Goal: Information Seeking & Learning: Learn about a topic

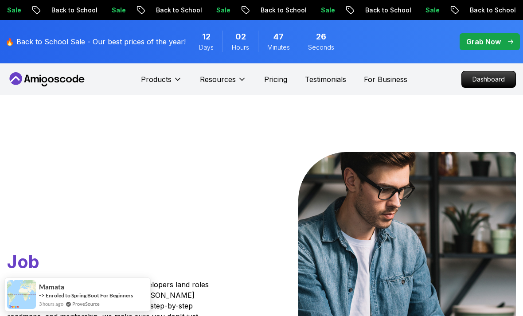
scroll to position [0, 0]
click at [467, 78] on p "Dashboard" at bounding box center [489, 79] width 54 height 16
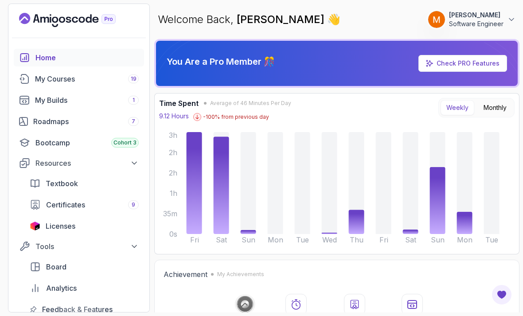
click at [58, 80] on div "My Courses 19" at bounding box center [87, 79] width 104 height 11
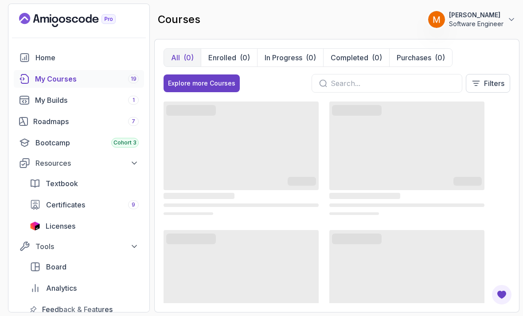
click at [368, 81] on input "text" at bounding box center [392, 83] width 124 height 11
click at [417, 79] on input "Testo" at bounding box center [392, 83] width 124 height 11
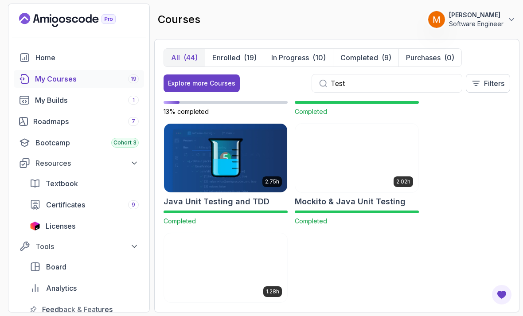
scroll to position [87, 0]
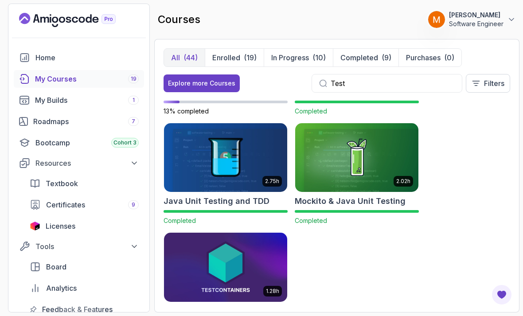
type input "Test"
click at [265, 264] on img at bounding box center [225, 267] width 123 height 69
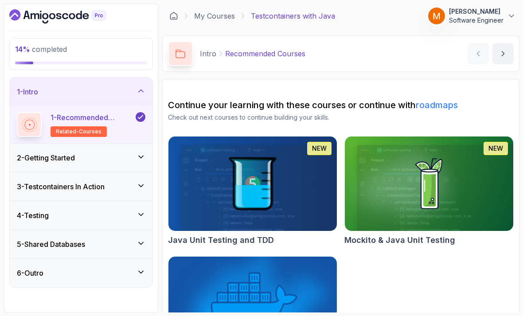
click at [47, 155] on h3 "2 - Getting Started" at bounding box center [46, 157] width 58 height 11
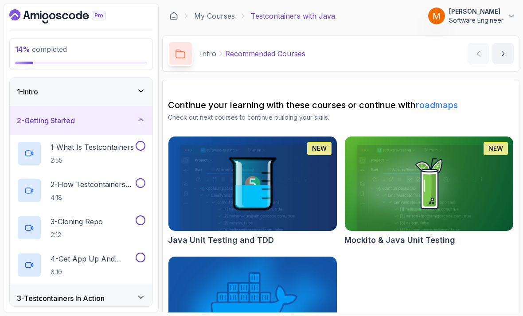
click at [54, 150] on p "1 - What Is Testcontainers" at bounding box center [91, 147] width 83 height 11
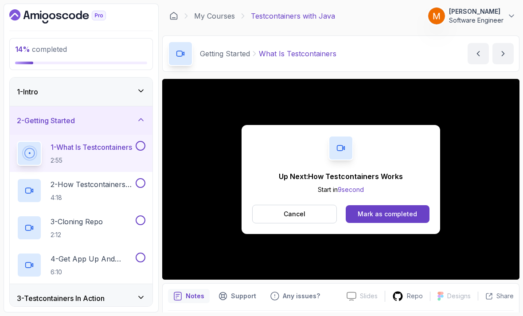
click at [140, 148] on button at bounding box center [141, 146] width 10 height 10
click at [98, 184] on p "2 - How Testcontainers Works" at bounding box center [91, 184] width 83 height 11
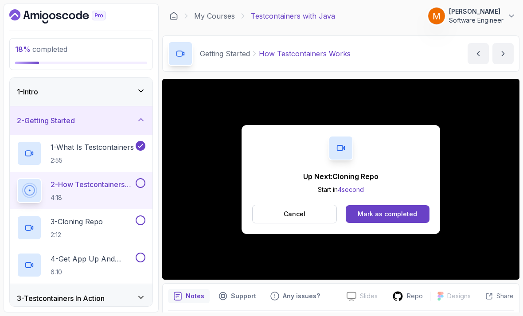
click at [362, 206] on button "Mark as completed" at bounding box center [388, 214] width 84 height 18
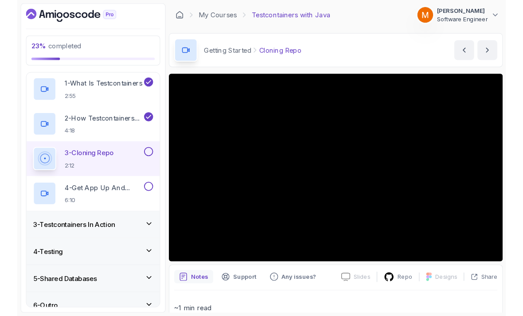
scroll to position [45, 0]
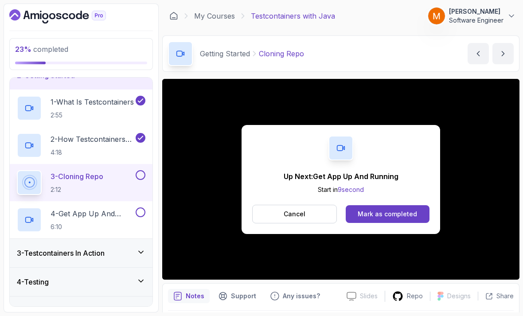
click at [144, 172] on button at bounding box center [141, 175] width 10 height 10
click at [67, 220] on h2 "4 - Get App Up And Running 6:10" at bounding box center [91, 219] width 83 height 23
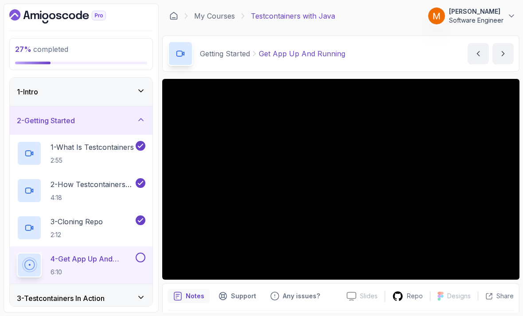
scroll to position [-1, 0]
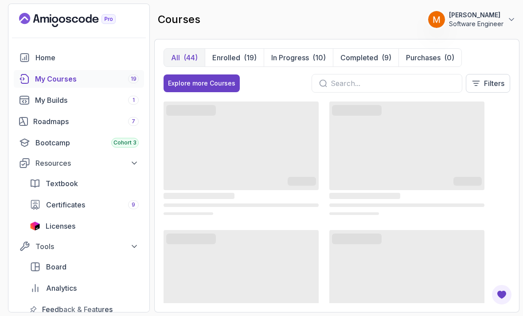
click at [382, 81] on input "text" at bounding box center [392, 83] width 124 height 11
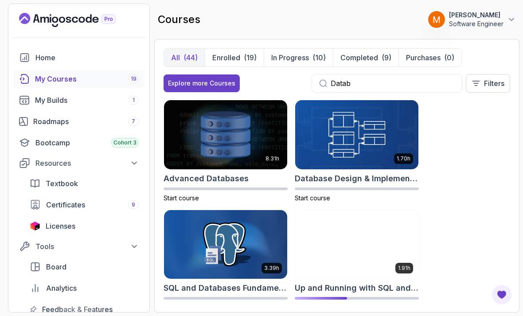
scroll to position [28, 0]
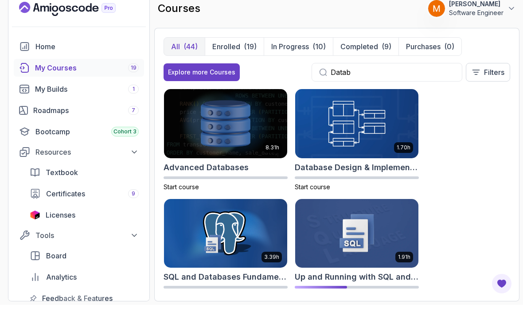
type input "Datab"
click at [327, 282] on h2 "Up and Running with SQL and Databases" at bounding box center [357, 288] width 124 height 12
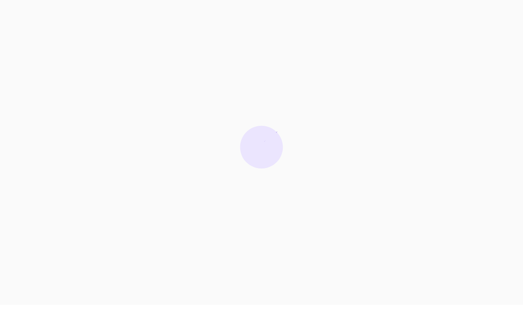
scroll to position [11, 0]
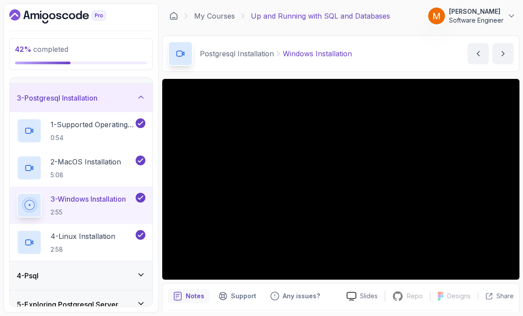
scroll to position [52, 0]
click at [31, 92] on h3 "3 - Postgresql Installation" at bounding box center [57, 97] width 81 height 11
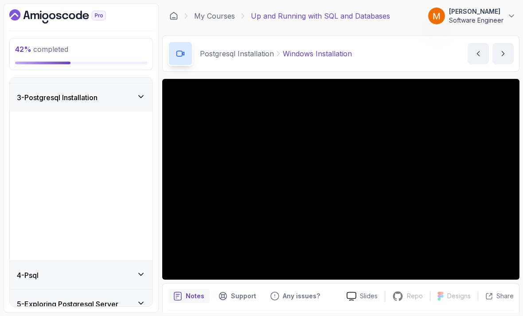
scroll to position [0, 0]
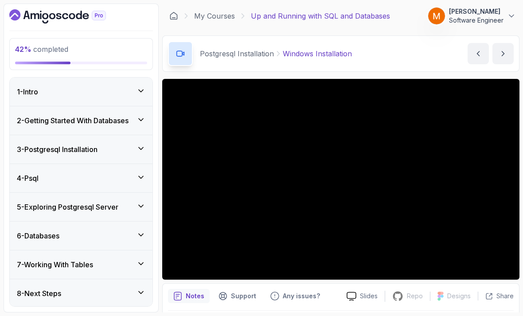
click at [49, 173] on div "4 - Psql" at bounding box center [81, 178] width 128 height 11
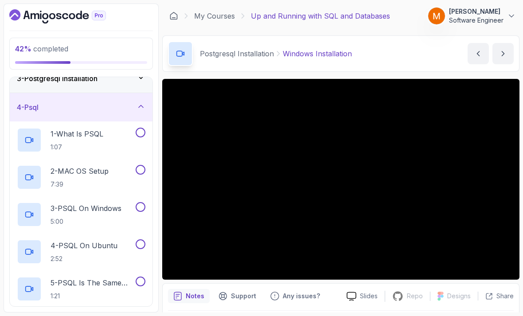
scroll to position [61, 0]
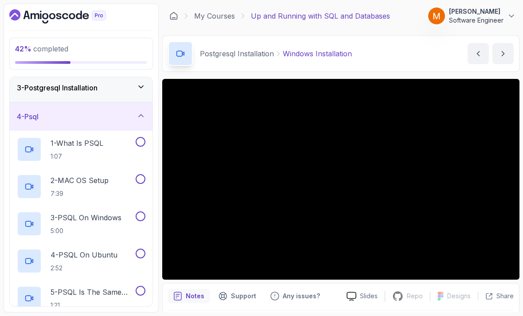
click at [66, 138] on h2 "1 - What Is PSQL 1:07" at bounding box center [76, 149] width 53 height 23
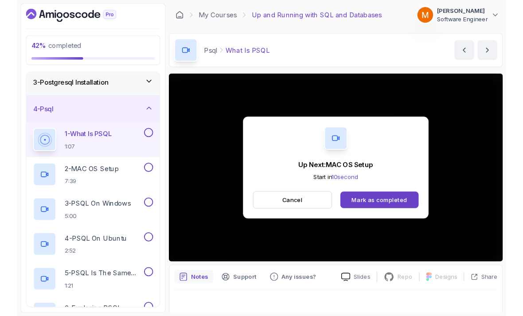
scroll to position [6, 0]
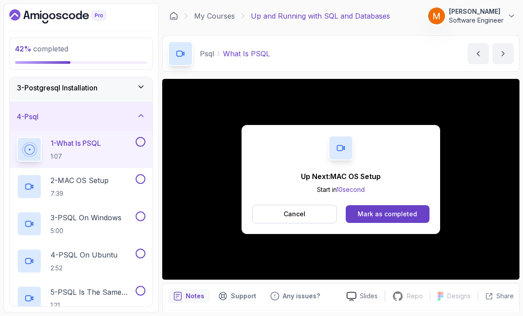
click at [141, 139] on button at bounding box center [141, 142] width 10 height 10
click at [141, 175] on button at bounding box center [141, 179] width 10 height 10
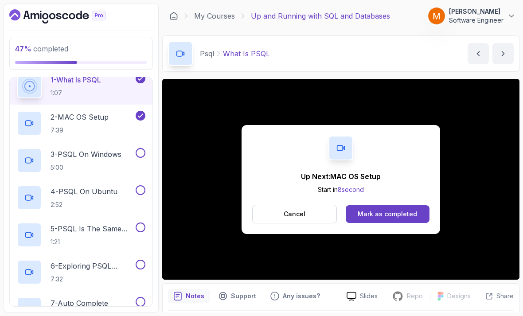
scroll to position [128, 0]
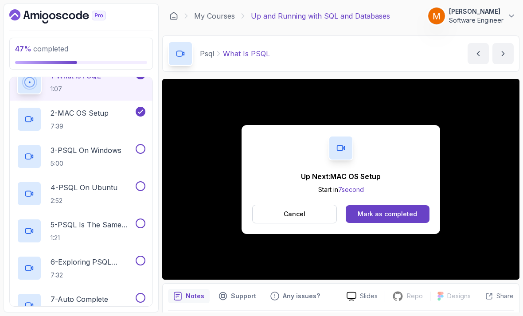
click at [136, 185] on div at bounding box center [140, 186] width 12 height 10
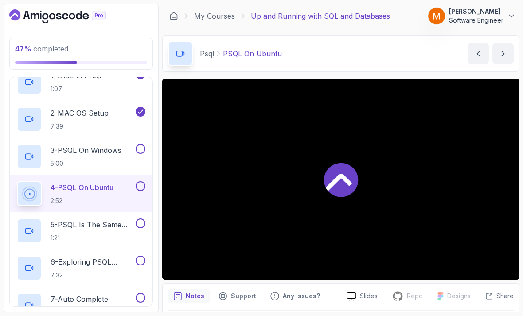
click at [139, 181] on button at bounding box center [141, 186] width 10 height 10
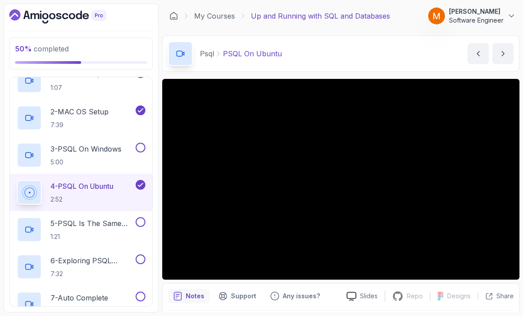
scroll to position [125, 0]
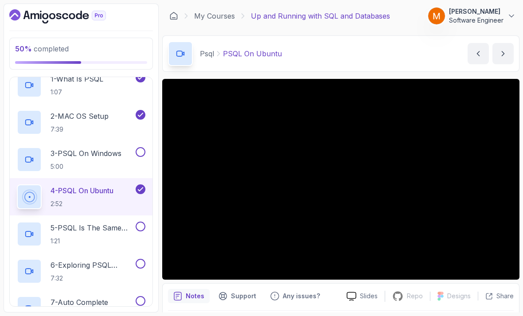
click at [76, 155] on h2 "3 - PSQL On Windows 5:00" at bounding box center [85, 159] width 71 height 23
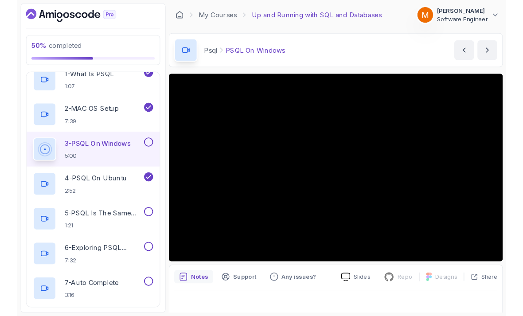
scroll to position [6, 0]
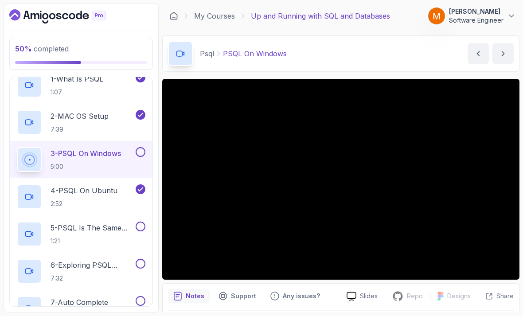
click at [142, 147] on button at bounding box center [141, 152] width 10 height 10
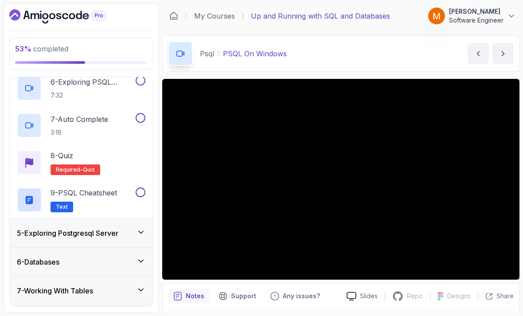
scroll to position [307, 0]
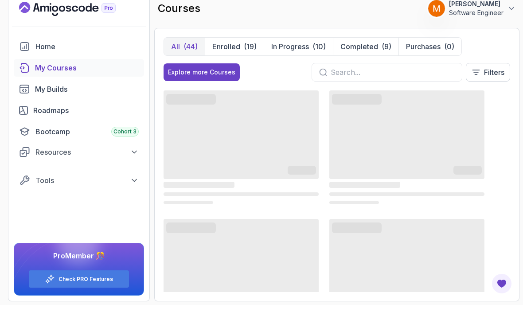
scroll to position [11, 0]
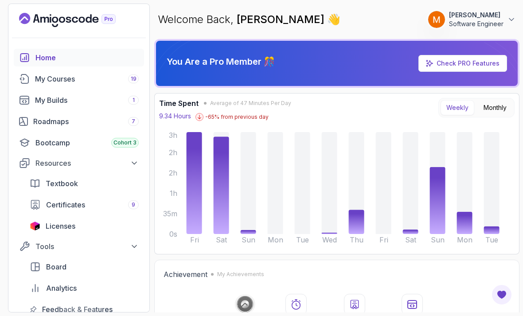
click at [43, 82] on div "My Courses 19" at bounding box center [87, 79] width 104 height 11
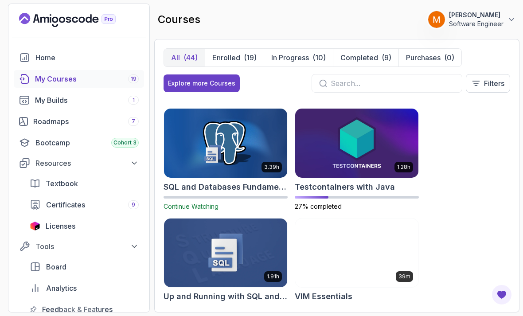
scroll to position [2184, 0]
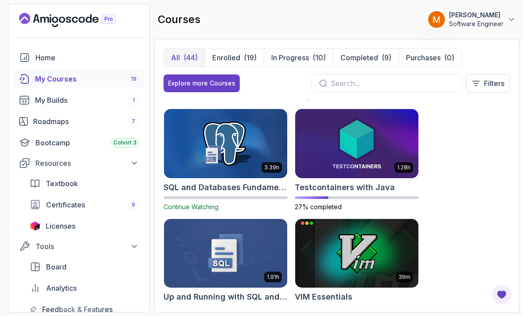
click at [318, 178] on img at bounding box center [356, 143] width 123 height 69
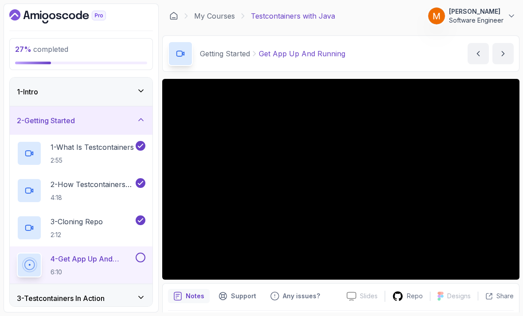
click at [52, 119] on h3 "2 - Getting Started" at bounding box center [46, 120] width 58 height 11
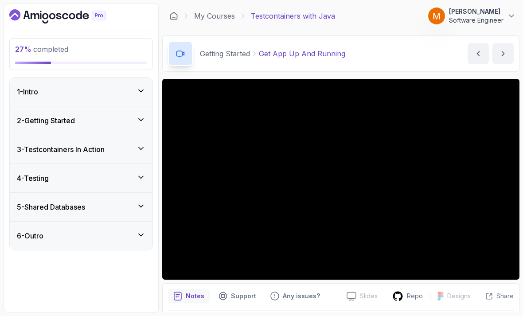
click at [47, 154] on h3 "3 - Testcontainers In Action" at bounding box center [61, 149] width 88 height 11
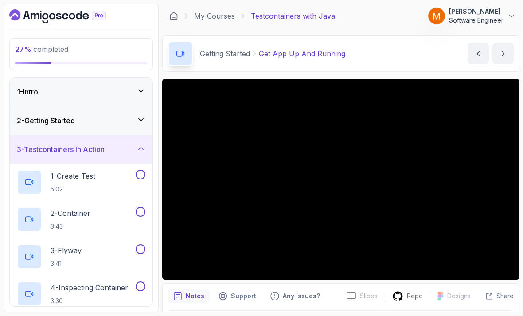
click at [54, 127] on div "2 - Getting Started" at bounding box center [81, 120] width 143 height 28
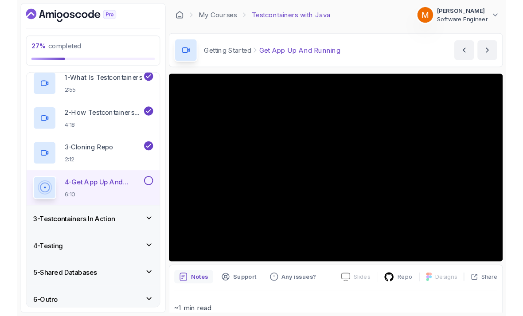
scroll to position [45, 0]
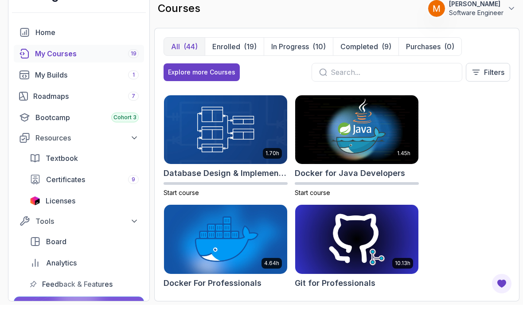
scroll to position [322, 0]
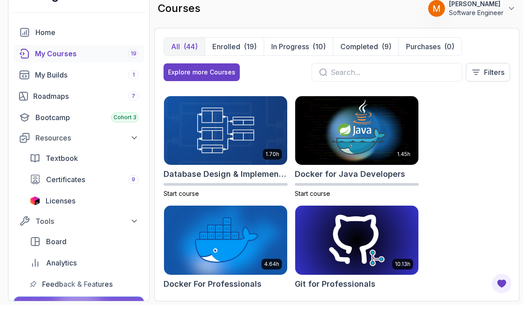
click at [324, 179] on h2 "Docker for Java Developers" at bounding box center [350, 185] width 110 height 12
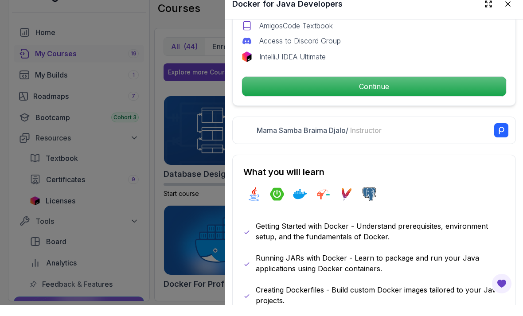
scroll to position [338, 0]
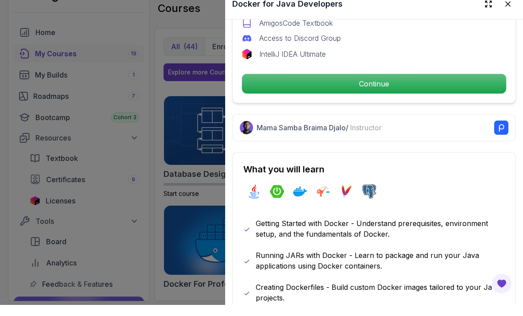
click at [254, 85] on p "Continue" at bounding box center [374, 94] width 264 height 19
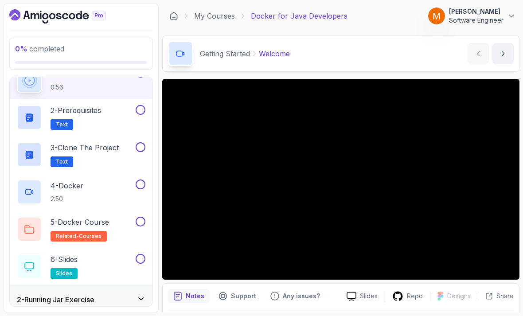
scroll to position [46, 0]
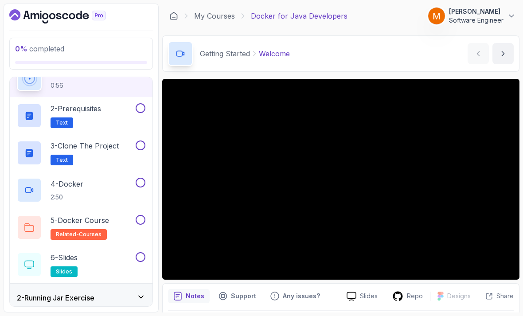
click at [85, 111] on h2 "2 - Prerequisites Text" at bounding box center [75, 115] width 50 height 25
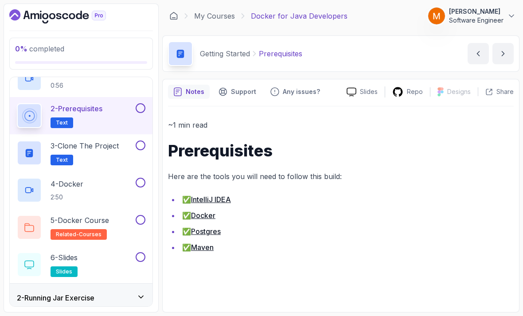
click at [144, 103] on button at bounding box center [141, 108] width 10 height 10
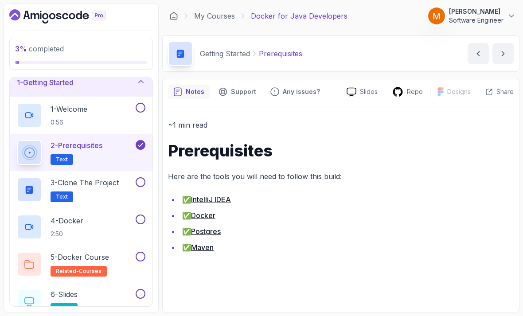
scroll to position [8, 0]
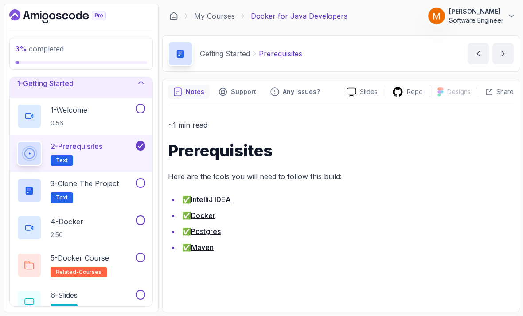
click at [91, 178] on p "3 - Clone the Project" at bounding box center [84, 183] width 68 height 11
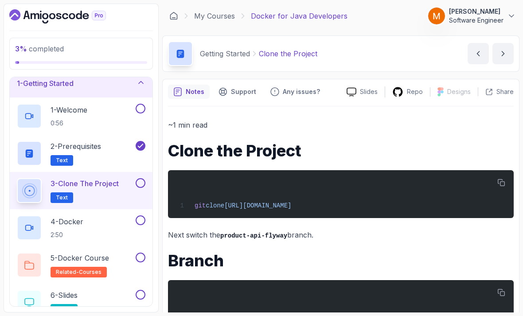
click at [83, 119] on p "0:56" at bounding box center [68, 123] width 37 height 9
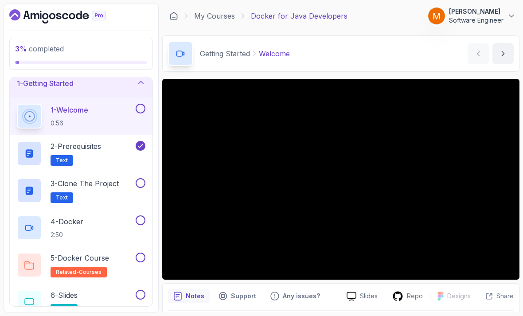
click at [109, 252] on p "5 - Docker Course" at bounding box center [79, 257] width 58 height 11
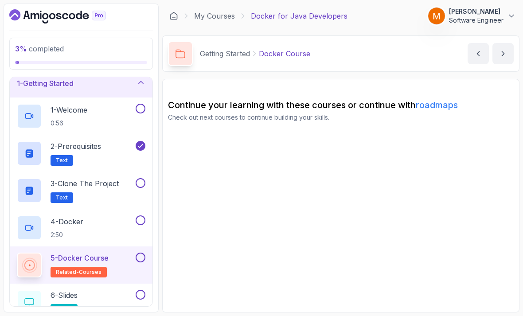
click at [140, 252] on button at bounding box center [141, 257] width 10 height 10
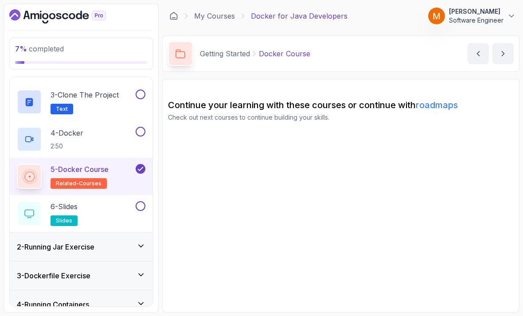
scroll to position [98, 0]
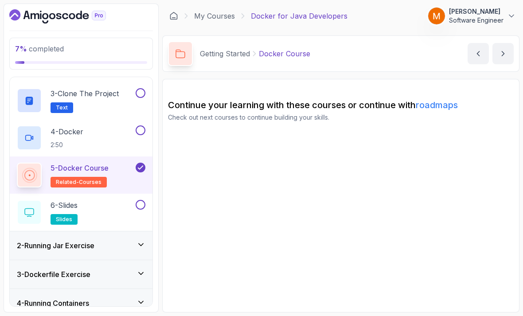
click at [109, 200] on div "6 - Slides slides" at bounding box center [75, 212] width 117 height 25
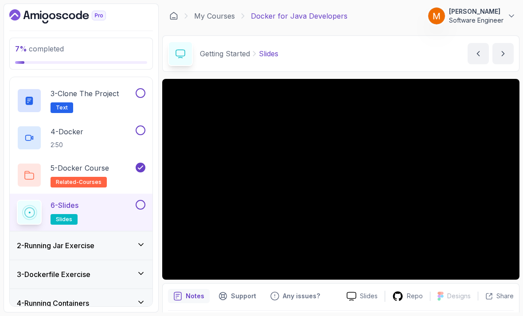
click at [140, 200] on button at bounding box center [141, 205] width 10 height 10
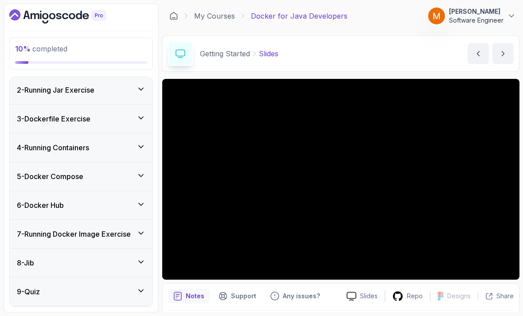
click at [43, 315] on h3 "10 - Next Steps" at bounding box center [41, 320] width 48 height 11
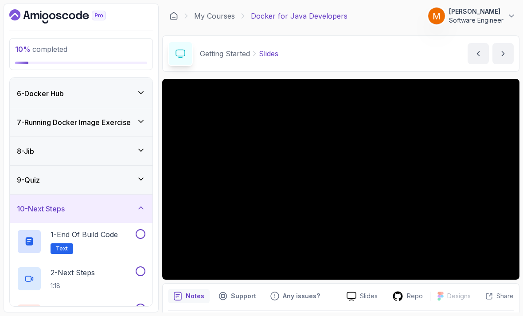
scroll to position [28, 0]
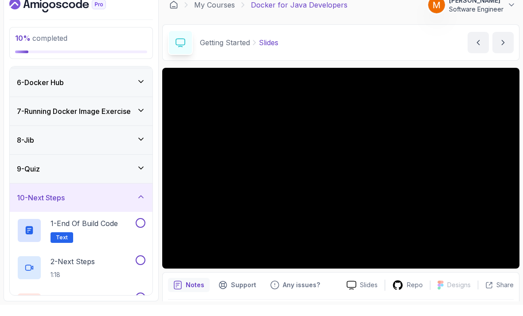
click at [119, 303] on div "3 - Next Steps related-courses" at bounding box center [75, 315] width 117 height 25
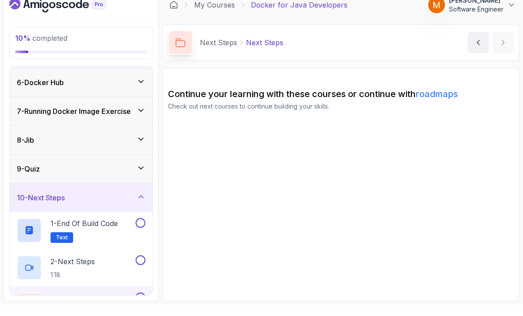
click at [140, 303] on button at bounding box center [141, 308] width 10 height 10
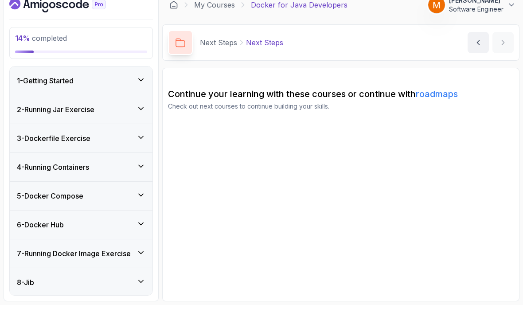
click at [39, 106] on div "2 - Running Jar Exercise" at bounding box center [81, 120] width 143 height 28
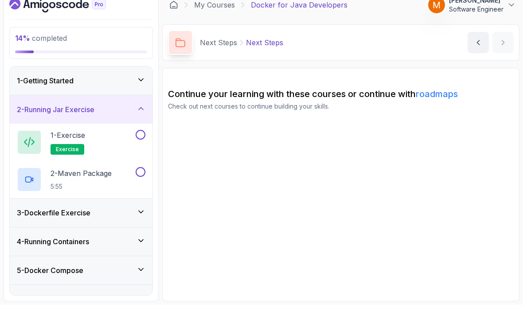
click at [31, 106] on div "2 - Running Jar Exercise" at bounding box center [81, 120] width 143 height 28
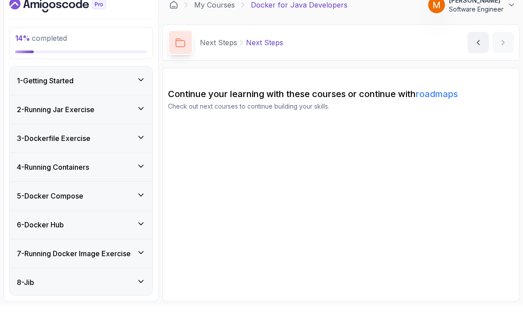
click at [34, 86] on h3 "1 - Getting Started" at bounding box center [45, 91] width 57 height 11
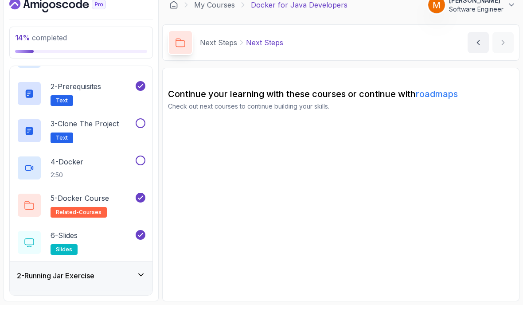
scroll to position [58, 0]
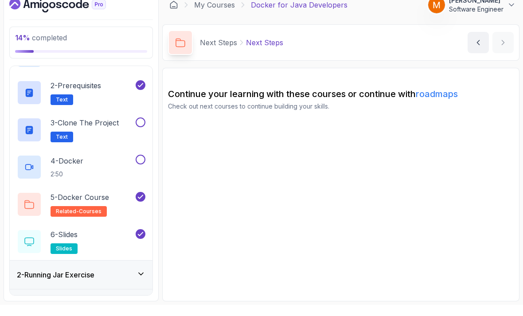
click at [74, 128] on h2 "3 - Clone the Project Text" at bounding box center [84, 140] width 68 height 25
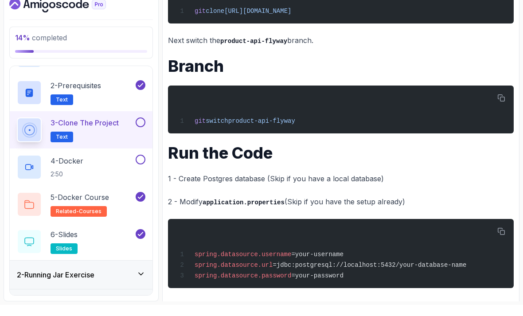
scroll to position [183, 0]
click at [98, 166] on div "4 - Docker 2:50" at bounding box center [75, 178] width 117 height 25
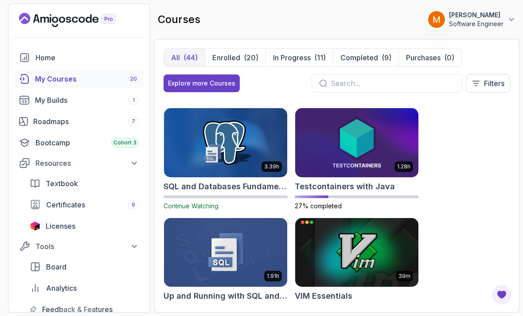
scroll to position [2184, 0]
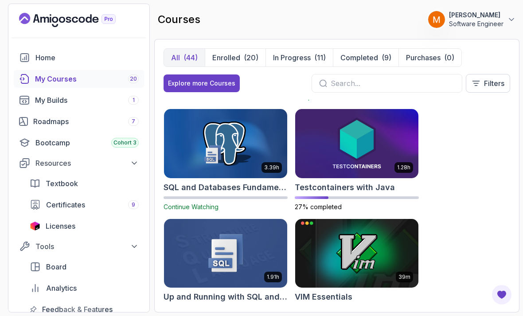
click at [210, 291] on h2 "Up and Running with SQL and Databases" at bounding box center [225, 297] width 124 height 12
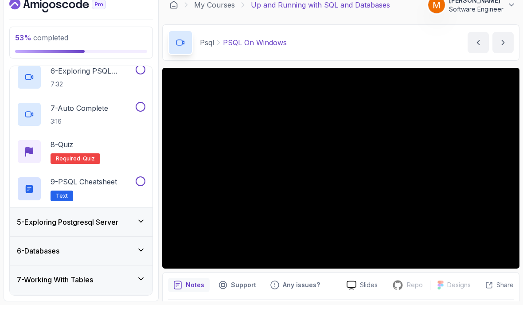
scroll to position [308, 0]
click at [49, 315] on h3 "8 - Next Steps" at bounding box center [39, 320] width 44 height 11
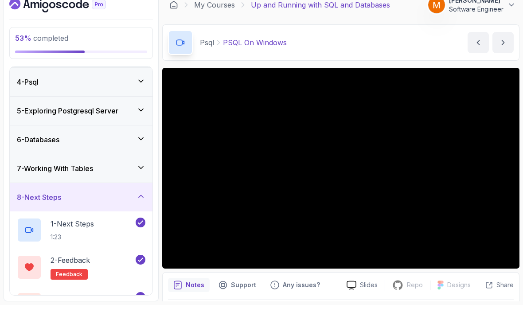
scroll to position [85, 0]
click at [38, 203] on h3 "8 - Next Steps" at bounding box center [39, 208] width 44 height 11
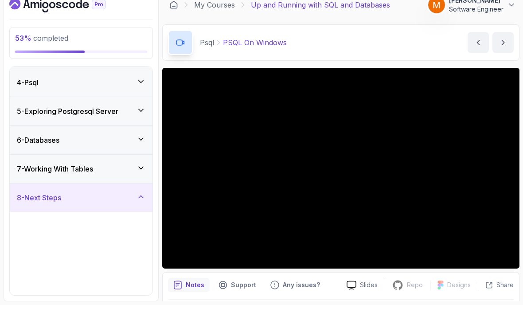
scroll to position [0, 0]
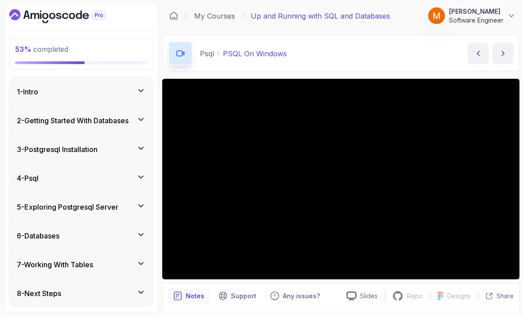
click at [36, 173] on h3 "4 - Psql" at bounding box center [28, 178] width 22 height 11
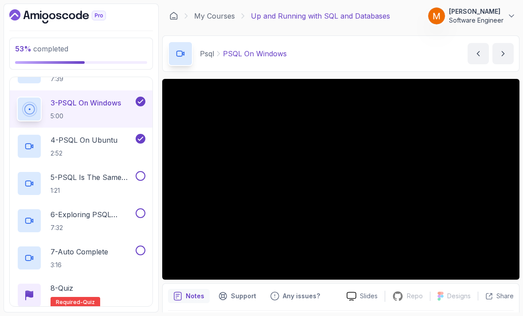
scroll to position [181, 0]
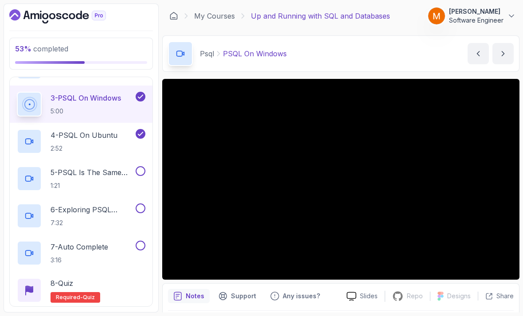
click at [103, 170] on p "5 - PSQL Is The Same For All Operating Systems" at bounding box center [91, 172] width 83 height 11
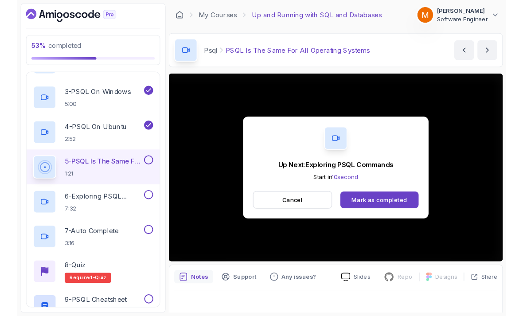
scroll to position [6, 0]
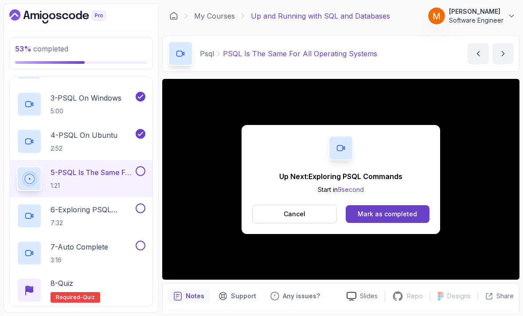
click at [139, 166] on button at bounding box center [141, 171] width 10 height 10
click at [83, 209] on h2 "6 - Exploring PSQL Commands 7:32" at bounding box center [91, 215] width 83 height 23
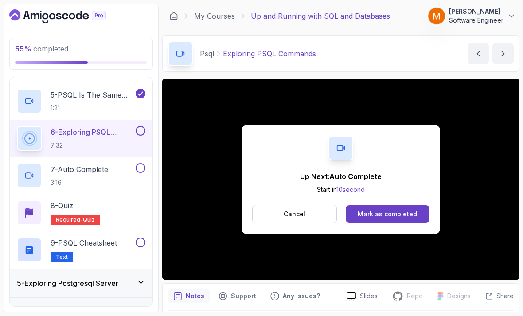
scroll to position [6, 0]
click at [140, 126] on button at bounding box center [141, 131] width 10 height 10
click at [77, 167] on p "7 - Auto Complete" at bounding box center [79, 169] width 58 height 11
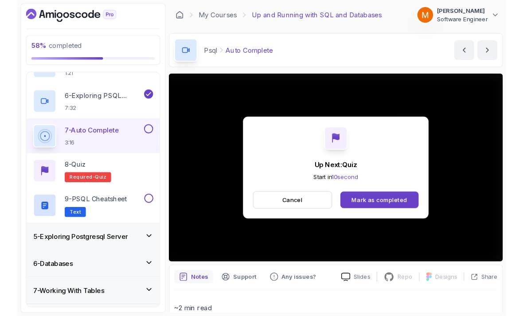
scroll to position [6, 0]
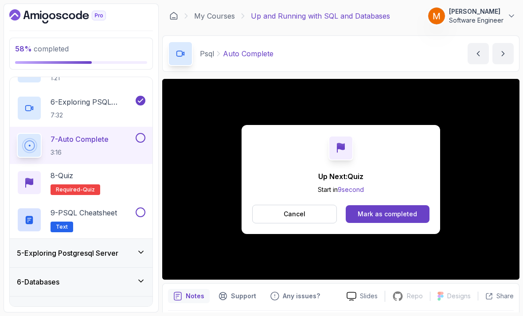
click at [140, 133] on button at bounding box center [141, 138] width 10 height 10
click at [83, 170] on div "8 - Quiz" at bounding box center [75, 175] width 50 height 11
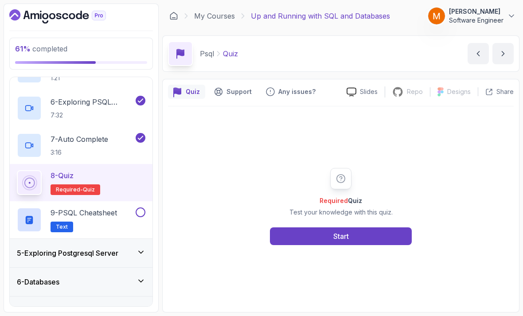
click at [280, 242] on button "Start" at bounding box center [341, 236] width 142 height 18
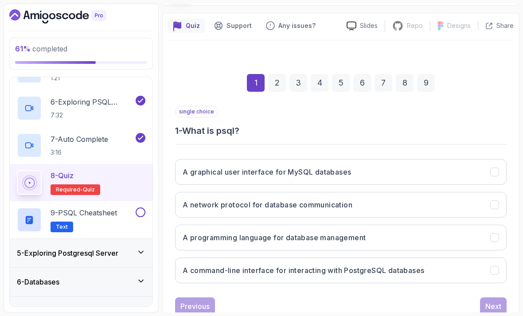
scroll to position [66, 0]
click at [389, 265] on h3 "A command-line interface for interacting with PostgreSQL databases" at bounding box center [303, 270] width 241 height 11
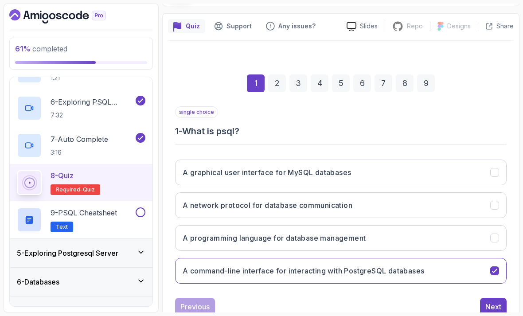
click at [498, 301] on div "Next" at bounding box center [493, 306] width 16 height 11
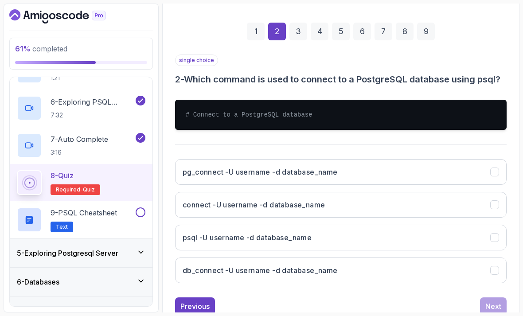
scroll to position [117, 0]
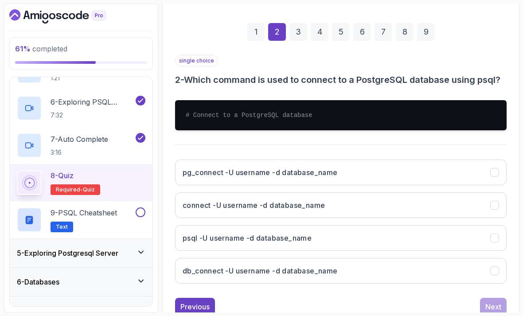
click at [380, 232] on button "psql -U username -d database_name" at bounding box center [340, 238] width 331 height 26
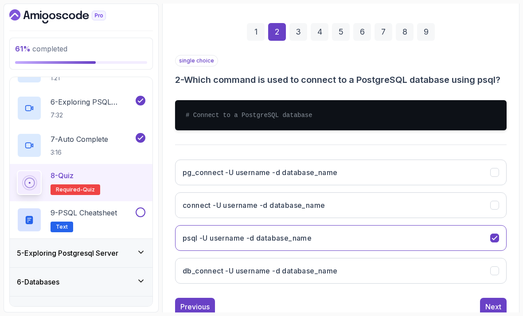
click at [489, 301] on div "Next" at bounding box center [493, 306] width 16 height 11
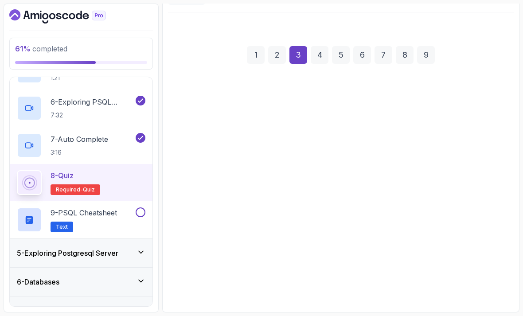
scroll to position [66, 0]
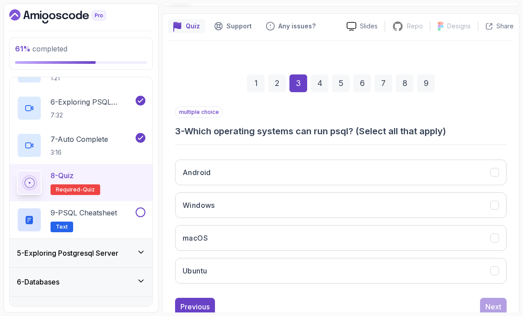
click at [346, 262] on button "Ubuntu" at bounding box center [340, 271] width 331 height 26
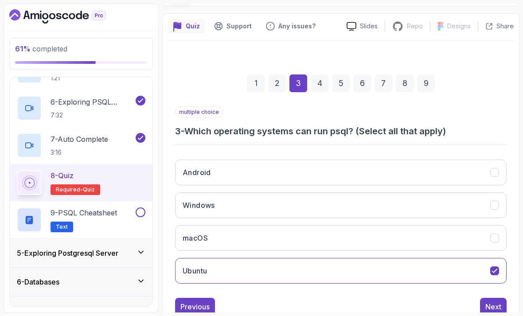
click at [355, 233] on button "macOS" at bounding box center [340, 238] width 331 height 26
click at [372, 195] on button "Windows" at bounding box center [340, 205] width 331 height 26
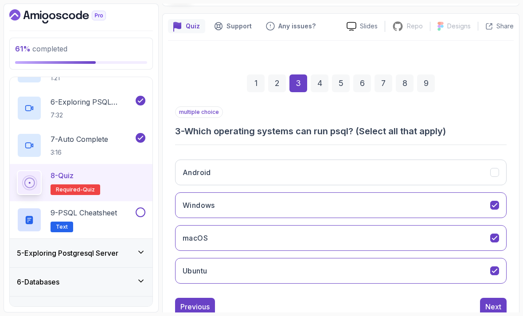
click at [493, 303] on div "Next" at bounding box center [493, 306] width 16 height 11
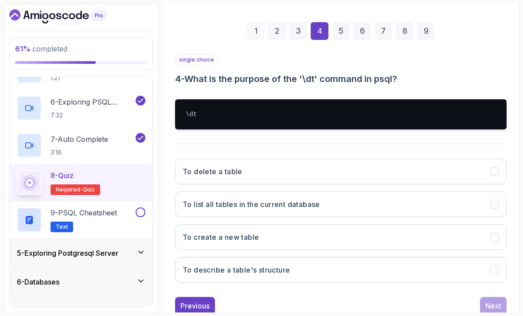
scroll to position [117, 0]
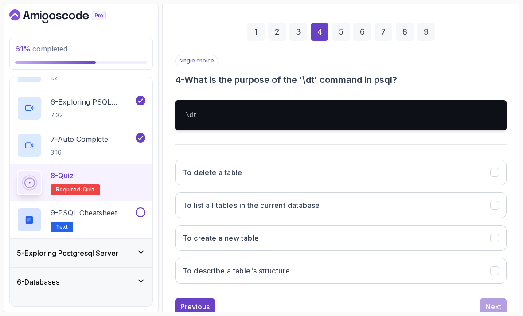
click at [367, 205] on button "To list all tables in the current database" at bounding box center [340, 205] width 331 height 26
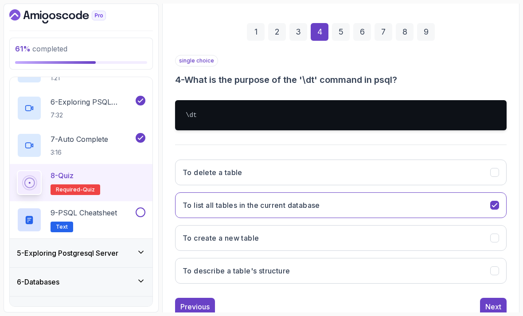
click at [486, 301] on div "Next" at bounding box center [493, 306] width 16 height 11
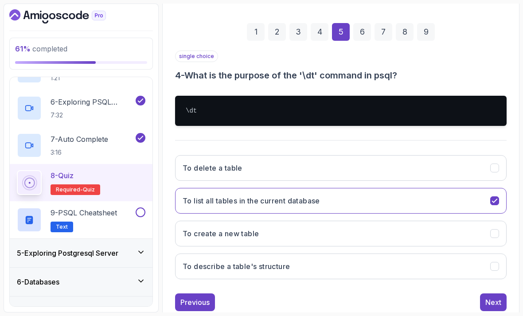
scroll to position [66, 0]
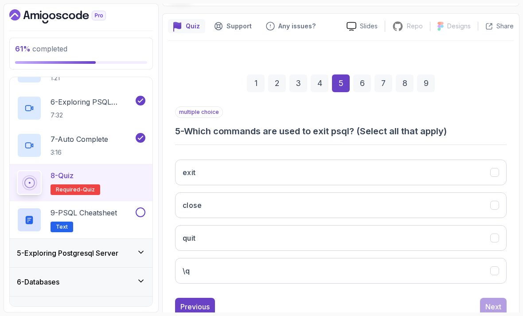
click at [377, 262] on button "\q" at bounding box center [340, 271] width 331 height 26
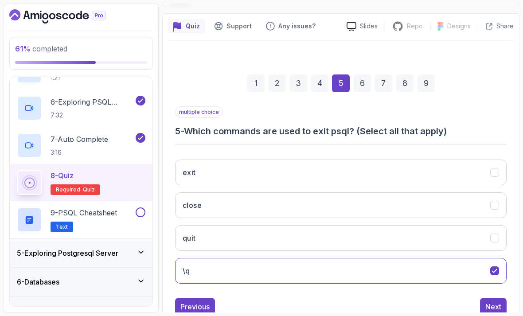
click at [489, 303] on div "Next" at bounding box center [493, 306] width 16 height 11
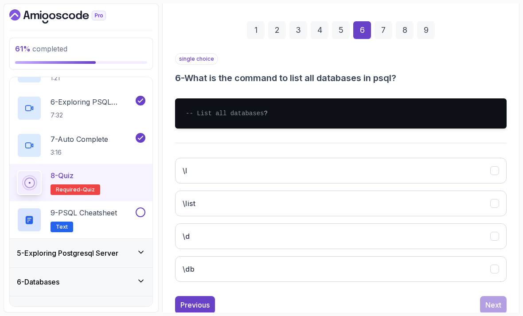
scroll to position [120, 0]
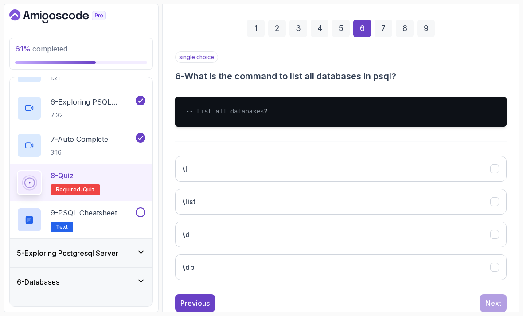
click at [425, 171] on button "\l" at bounding box center [340, 169] width 331 height 26
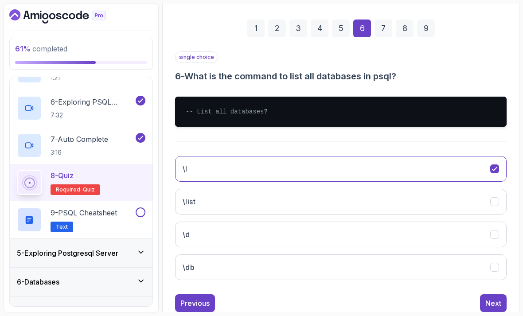
click at [486, 307] on div "Next" at bounding box center [493, 303] width 16 height 11
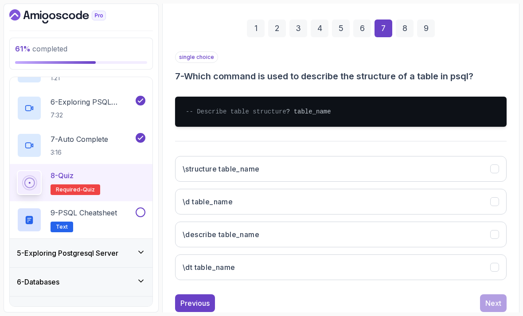
click at [375, 206] on button "\d table_name" at bounding box center [340, 202] width 331 height 26
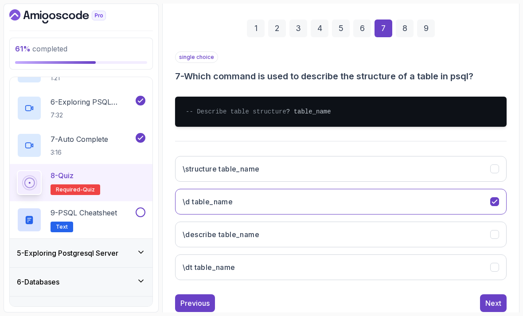
click at [483, 308] on button "Next" at bounding box center [493, 303] width 27 height 18
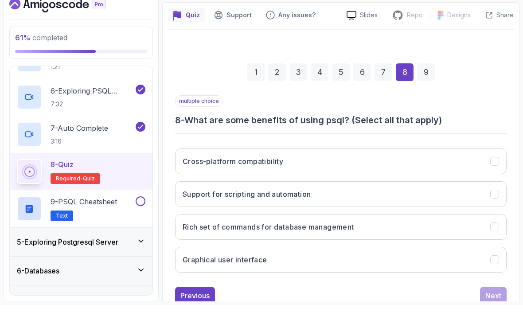
scroll to position [28, 0]
click at [393, 258] on button "Graphical user interface" at bounding box center [340, 271] width 331 height 26
click at [385, 258] on button "Graphical user interface" at bounding box center [340, 271] width 331 height 26
click at [384, 225] on button "Rich set of commands for database management" at bounding box center [340, 238] width 331 height 26
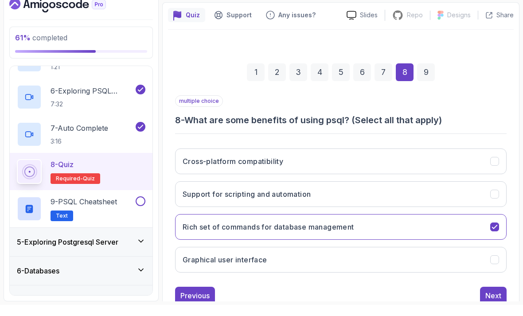
click at [391, 192] on button "Support for scripting and automation" at bounding box center [340, 205] width 331 height 26
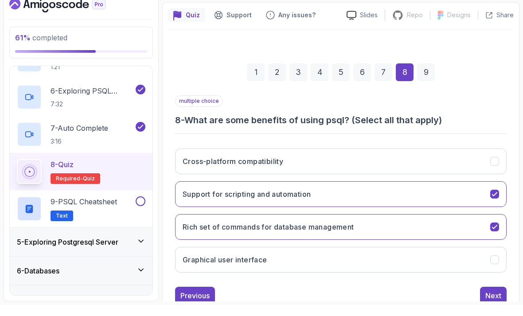
click at [445, 159] on button "Cross-platform compatibility" at bounding box center [340, 172] width 331 height 26
click at [494, 301] on div "Next" at bounding box center [493, 306] width 16 height 11
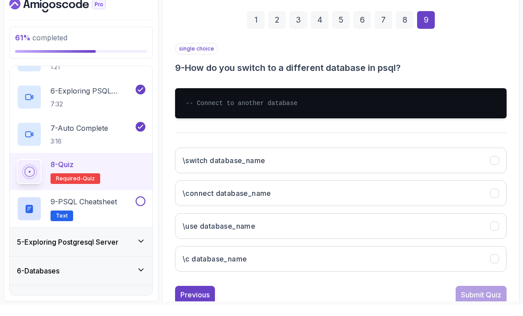
scroll to position [117, 0]
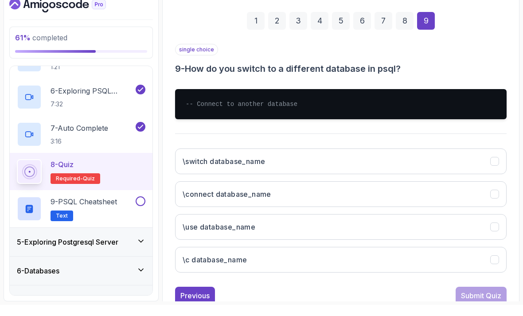
click at [404, 192] on button "\connect database_name" at bounding box center [340, 205] width 331 height 26
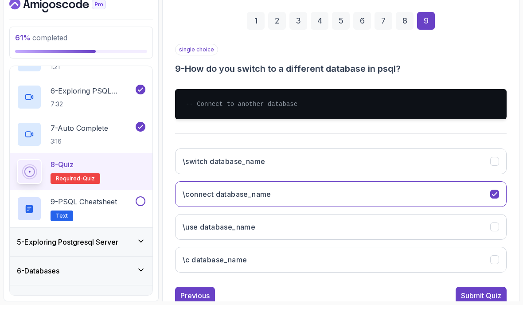
click at [465, 225] on button "\use database_name" at bounding box center [340, 238] width 331 height 26
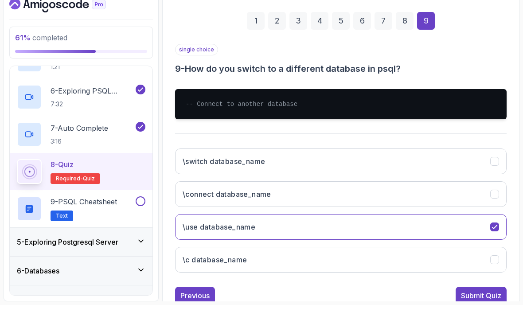
click at [474, 301] on div "Submit Quiz" at bounding box center [481, 306] width 40 height 11
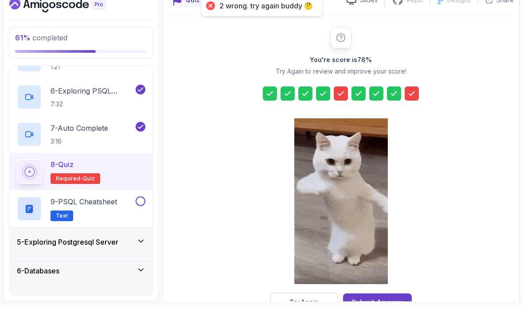
click at [374, 308] on div "Submit Anyway" at bounding box center [377, 313] width 52 height 11
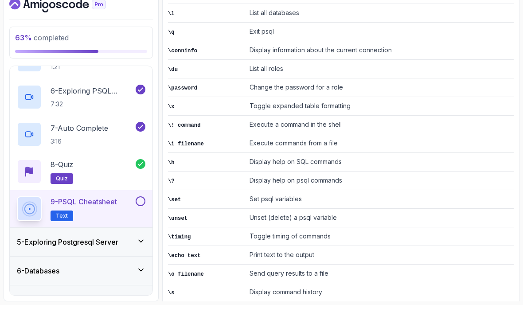
scroll to position [222, 0]
click at [144, 207] on button at bounding box center [141, 212] width 10 height 10
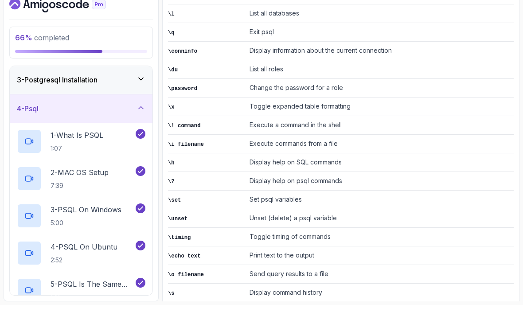
scroll to position [58, 0]
click at [45, 115] on div "4 - Psql" at bounding box center [81, 120] width 128 height 11
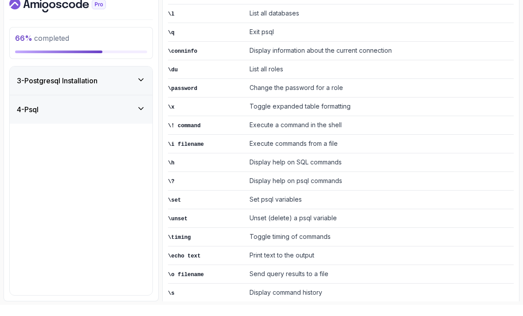
scroll to position [0, 0]
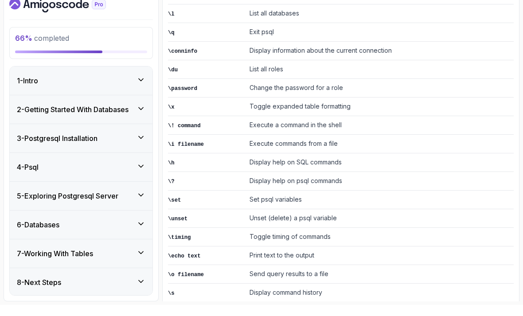
click at [38, 202] on h3 "5 - Exploring Postgresql Server" at bounding box center [67, 207] width 101 height 11
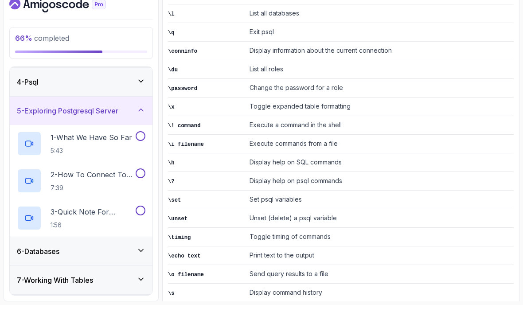
scroll to position [85, 0]
click at [75, 144] on h2 "1 - What We Have So Far 5:43" at bounding box center [91, 155] width 82 height 23
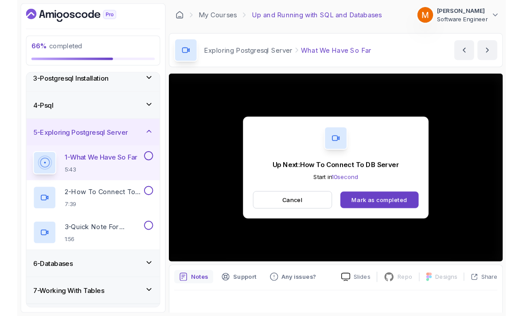
scroll to position [6, 0]
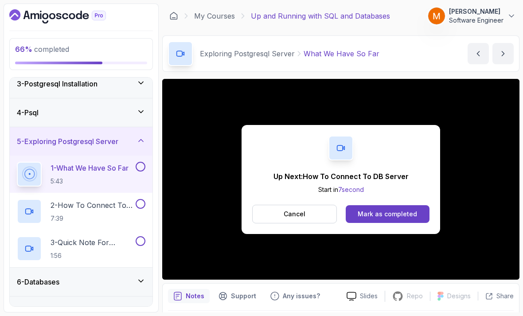
click at [140, 162] on button at bounding box center [141, 167] width 10 height 10
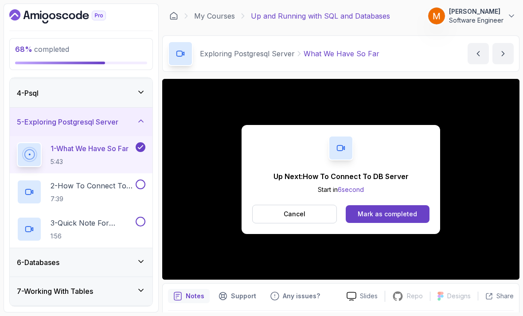
scroll to position [85, 0]
click at [81, 183] on p "2 - How To Connect To DB Server" at bounding box center [91, 186] width 83 height 11
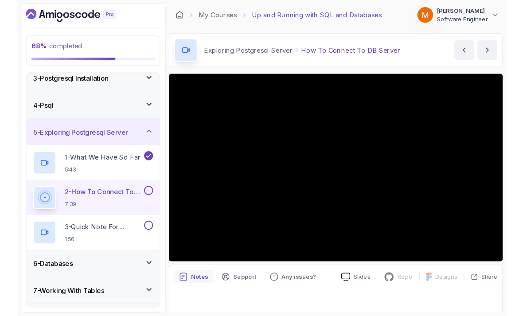
scroll to position [6, 0]
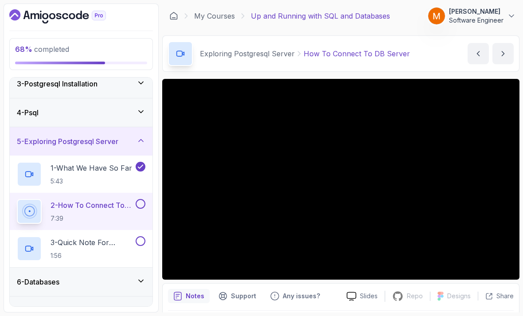
click at [82, 237] on p "3 - Quick Note For Windows Users" at bounding box center [91, 242] width 83 height 11
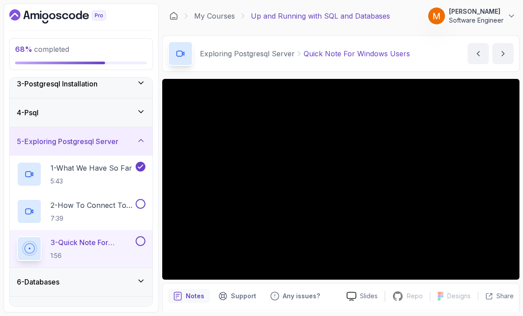
click at [83, 214] on p "7:39" at bounding box center [91, 218] width 83 height 9
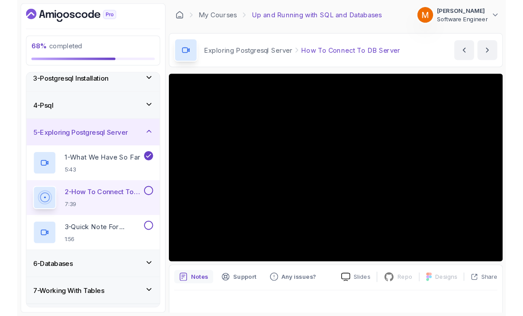
scroll to position [6, 0]
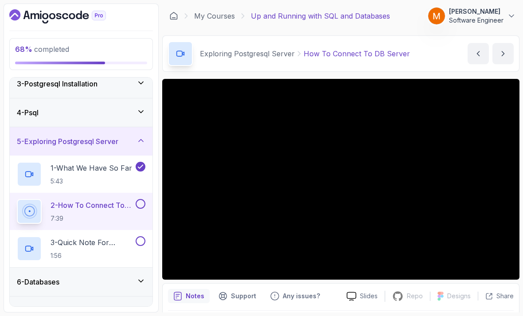
click at [143, 201] on button at bounding box center [141, 204] width 10 height 10
click at [68, 251] on p "1:56" at bounding box center [91, 255] width 83 height 9
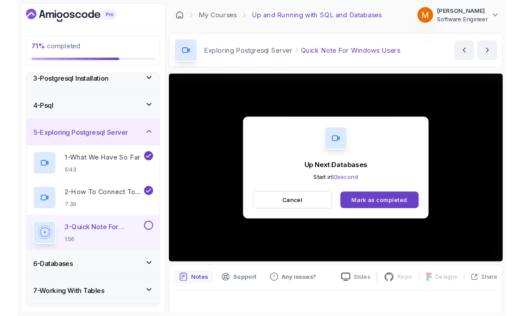
scroll to position [6, 0]
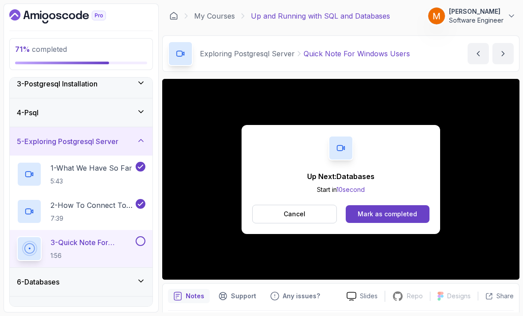
click at [139, 236] on button at bounding box center [141, 241] width 10 height 10
click at [46, 136] on h3 "5 - Exploring Postgresql Server" at bounding box center [67, 141] width 101 height 11
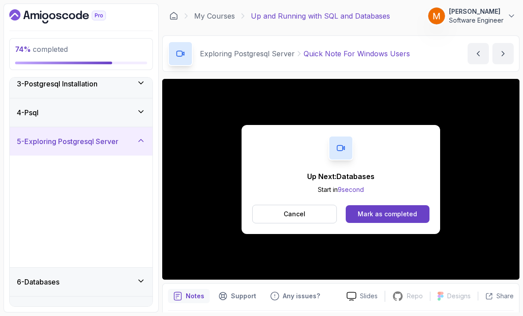
scroll to position [0, 0]
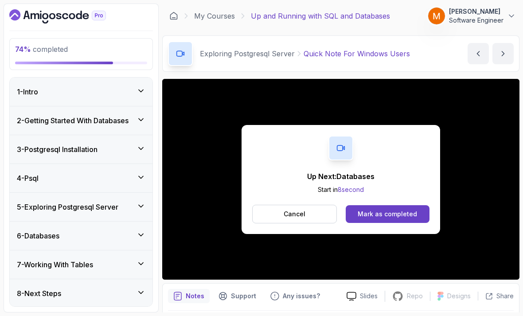
click at [38, 236] on div "6 - Databases" at bounding box center [81, 235] width 143 height 28
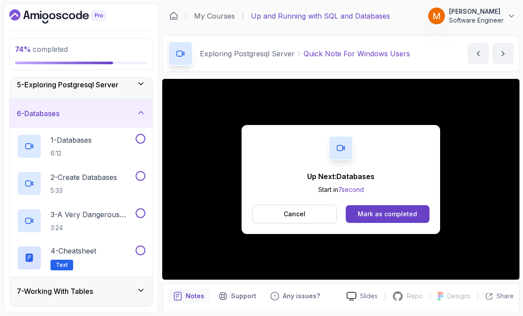
scroll to position [122, 0]
click at [260, 205] on button "Cancel" at bounding box center [294, 214] width 85 height 19
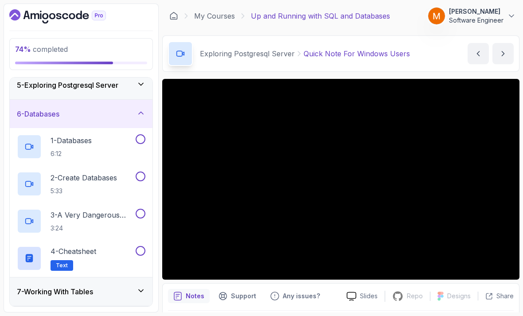
click at [93, 255] on h2 "4 - Cheatsheet Text" at bounding box center [73, 258] width 46 height 25
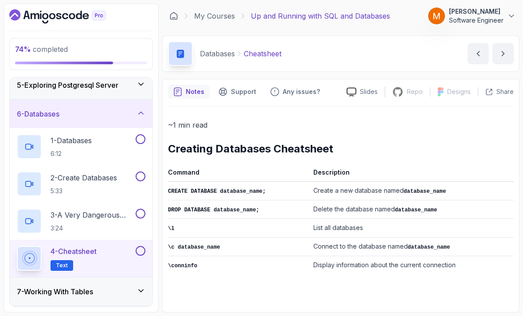
scroll to position [28, 0]
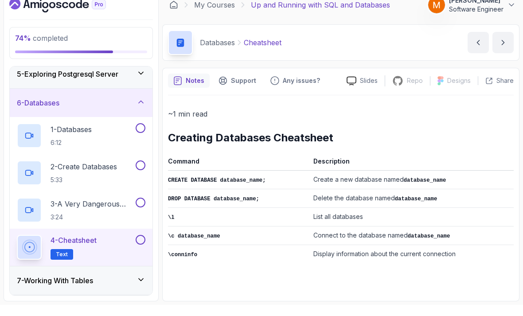
click at [140, 246] on button at bounding box center [141, 251] width 10 height 10
click at [52, 286] on h3 "7 - Working With Tables" at bounding box center [55, 291] width 76 height 11
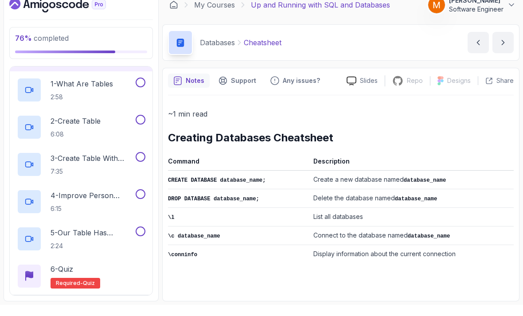
scroll to position [196, 0]
click at [33, 283] on icon at bounding box center [29, 287] width 7 height 9
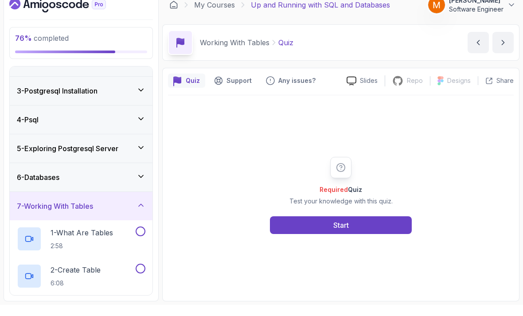
scroll to position [47, 0]
click at [80, 175] on div "6 - Databases" at bounding box center [81, 189] width 143 height 28
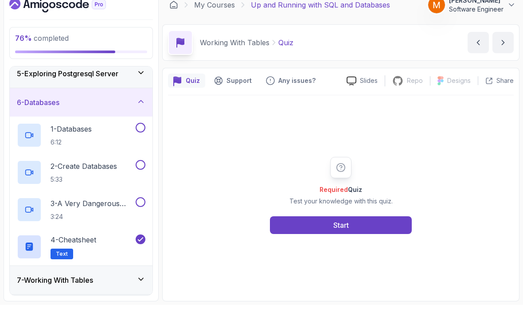
scroll to position [122, 0]
click at [42, 286] on h3 "7 - Working With Tables" at bounding box center [55, 291] width 76 height 11
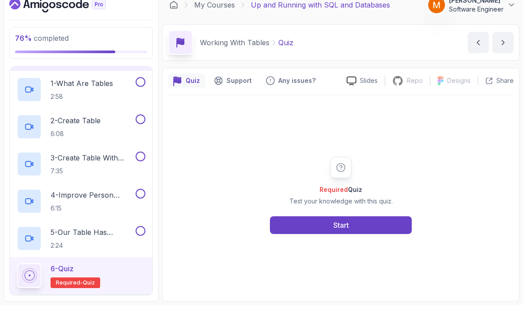
scroll to position [196, 0]
click at [277, 227] on button "Start" at bounding box center [341, 236] width 142 height 18
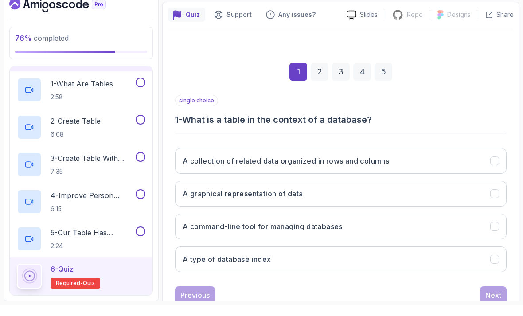
scroll to position [66, 0]
click at [476, 159] on button "A collection of related data organized in rows and columns" at bounding box center [340, 172] width 331 height 26
click at [489, 301] on div "Next" at bounding box center [493, 306] width 16 height 11
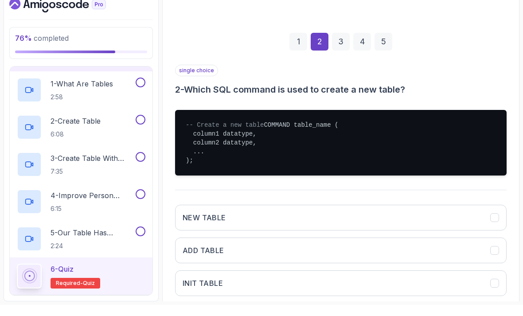
scroll to position [141, 0]
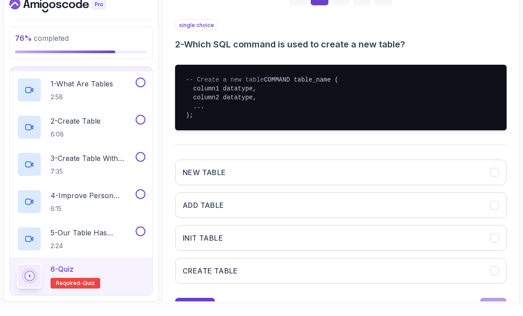
click at [431, 269] on button "CREATE TABLE" at bounding box center [340, 282] width 331 height 26
click at [493, 312] on div "Next" at bounding box center [493, 317] width 16 height 11
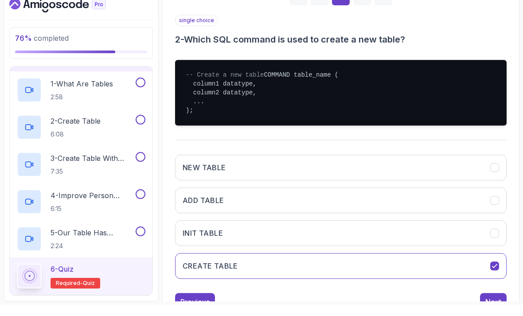
scroll to position [78, 0]
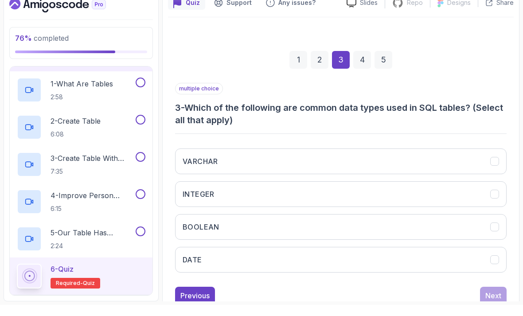
click at [480, 159] on button "VARCHAR" at bounding box center [340, 172] width 331 height 26
click at [471, 192] on button "INTEGER" at bounding box center [340, 205] width 331 height 26
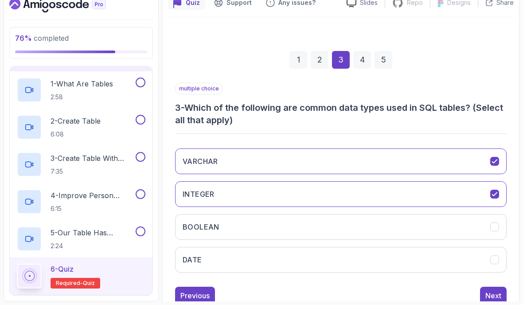
click at [459, 225] on button "BOOLEAN" at bounding box center [340, 238] width 331 height 26
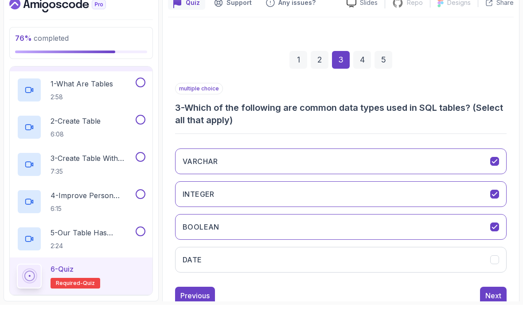
click at [450, 258] on button "DATE" at bounding box center [340, 271] width 331 height 26
click at [490, 301] on div "Next" at bounding box center [493, 306] width 16 height 11
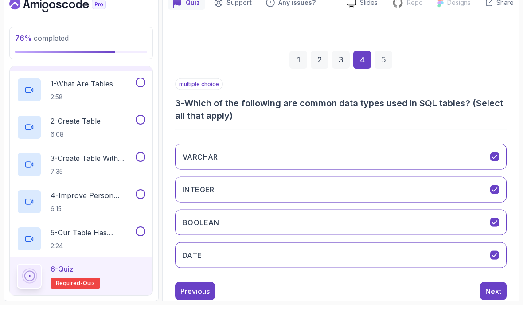
scroll to position [66, 0]
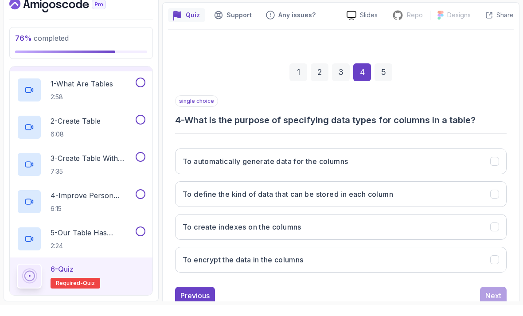
click at [462, 192] on button "To define the kind of data that can be stored in each column" at bounding box center [340, 205] width 331 height 26
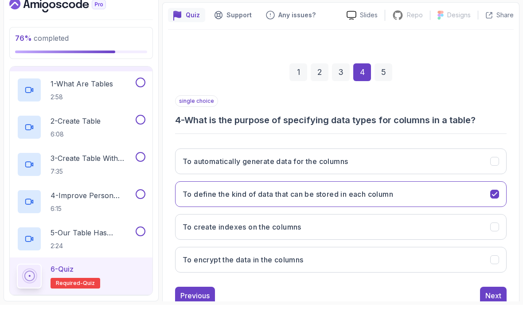
click at [490, 301] on div "Next" at bounding box center [493, 306] width 16 height 11
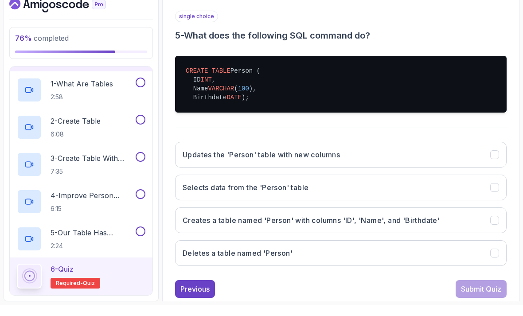
scroll to position [151, 0]
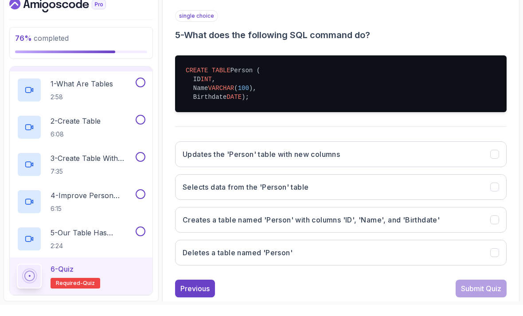
click at [450, 218] on button "Creates a table named 'Person' with columns 'ID', 'Name', and 'Birthdate'" at bounding box center [340, 231] width 331 height 26
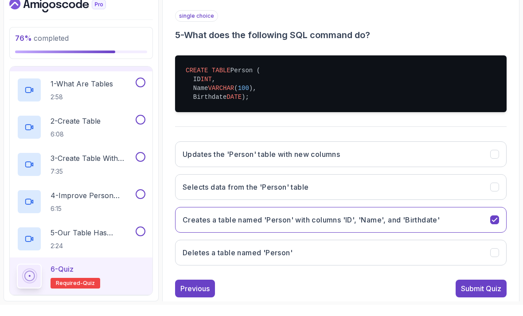
click at [474, 291] on button "Submit Quiz" at bounding box center [480, 300] width 51 height 18
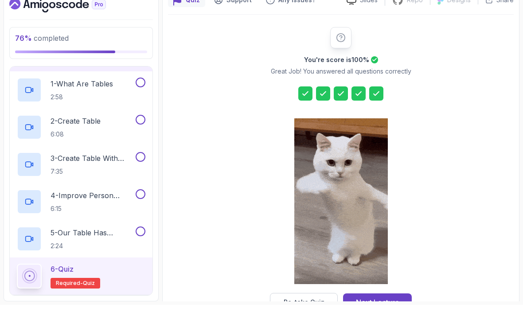
click at [394, 308] on div "Next Lecture" at bounding box center [377, 313] width 43 height 11
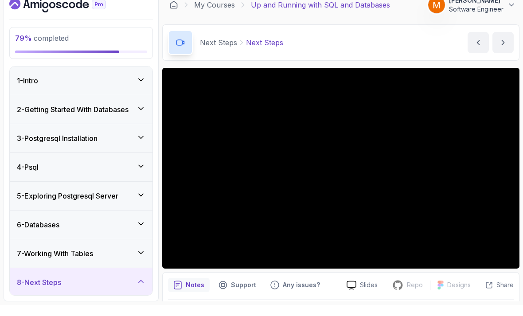
click at [34, 230] on h3 "6 - Databases" at bounding box center [38, 235] width 43 height 11
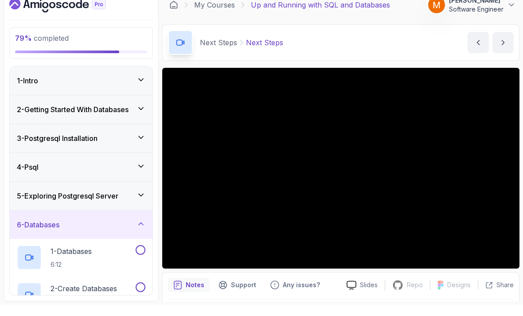
click at [62, 257] on h2 "1 - Databases 6:12" at bounding box center [70, 268] width 41 height 23
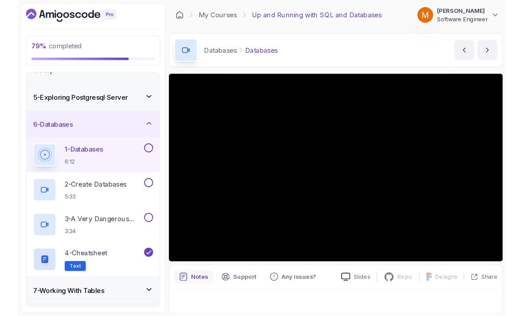
scroll to position [6, 0]
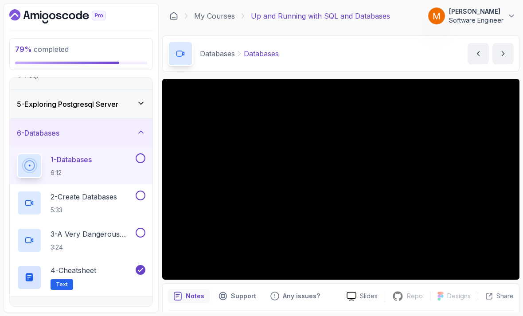
click at [137, 153] on button at bounding box center [141, 158] width 10 height 10
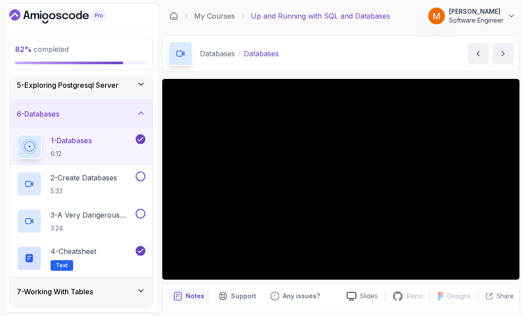
scroll to position [122, 0]
click at [42, 286] on h3 "7 - Working With Tables" at bounding box center [55, 291] width 76 height 11
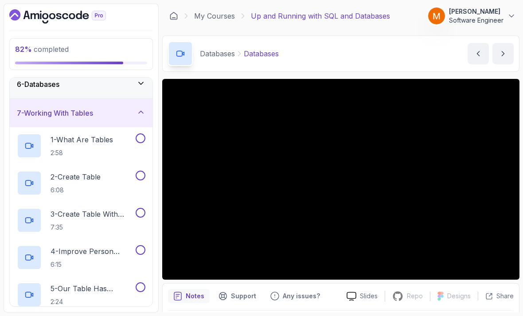
scroll to position [141, 0]
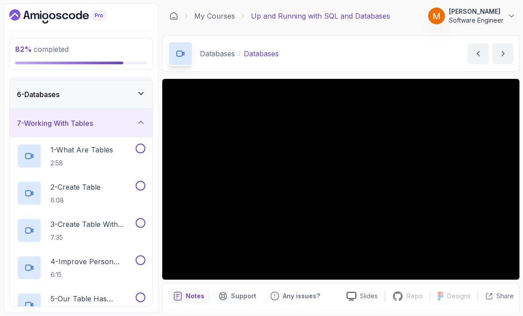
click at [105, 144] on p "1 - What Are Tables" at bounding box center [81, 149] width 62 height 11
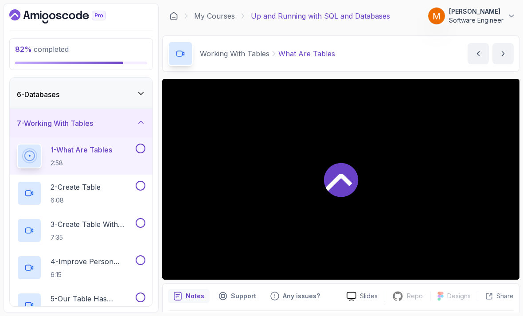
click at [41, 98] on div "6 - Databases" at bounding box center [81, 94] width 143 height 28
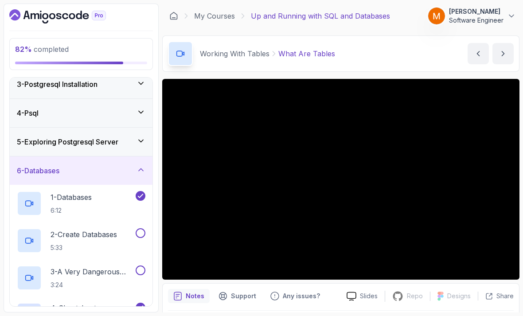
scroll to position [88, 0]
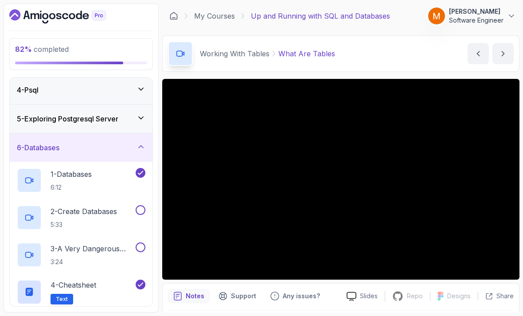
click at [78, 206] on p "2 - Create Databases" at bounding box center [83, 211] width 66 height 11
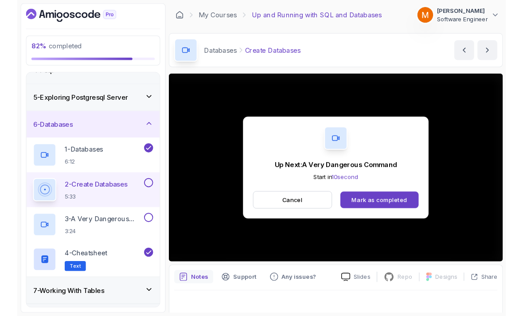
scroll to position [6, 0]
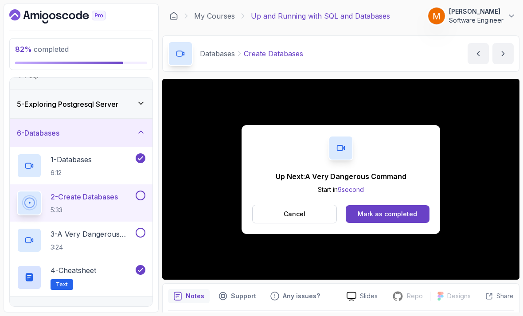
click at [142, 190] on button at bounding box center [141, 195] width 10 height 10
click at [85, 234] on h2 "3 - A Very Dangerous Command 3:24" at bounding box center [91, 240] width 83 height 23
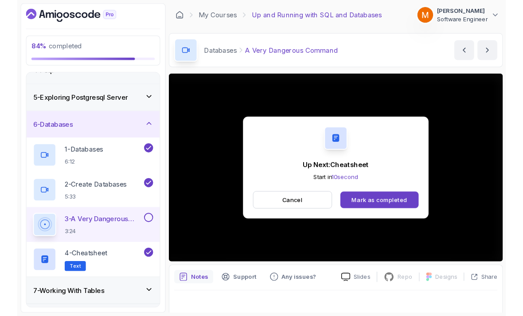
scroll to position [6, 0]
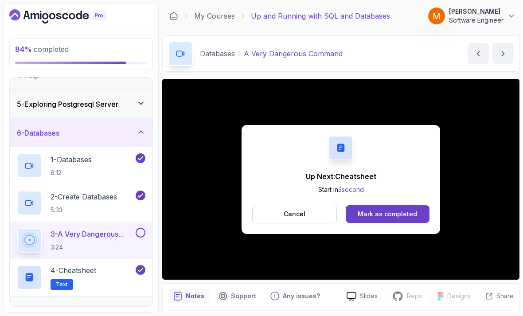
click at [138, 230] on button at bounding box center [141, 233] width 10 height 10
click at [40, 128] on h3 "6 - Databases" at bounding box center [38, 133] width 43 height 11
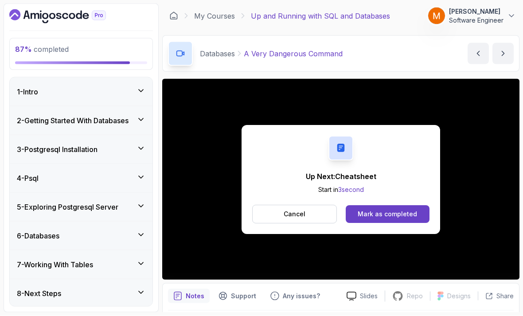
scroll to position [28, 0]
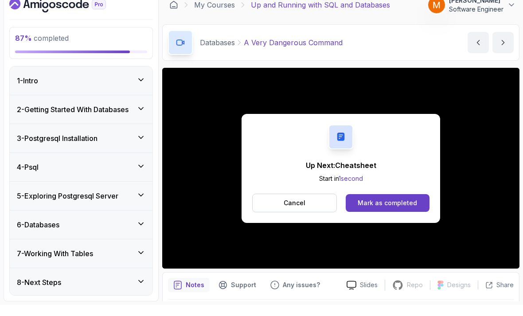
click at [42, 221] on div "6 - Databases" at bounding box center [81, 235] width 143 height 28
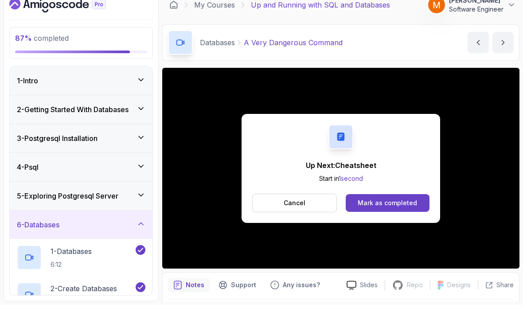
click at [56, 293] on div "2 - Create Databases 5:33" at bounding box center [75, 305] width 117 height 25
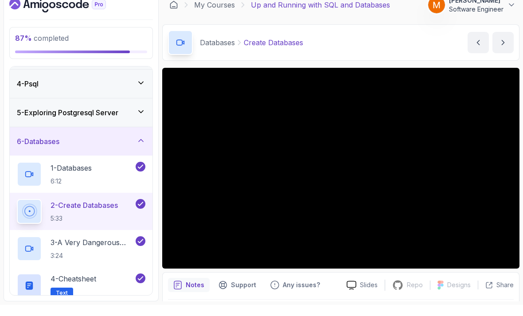
scroll to position [86, 0]
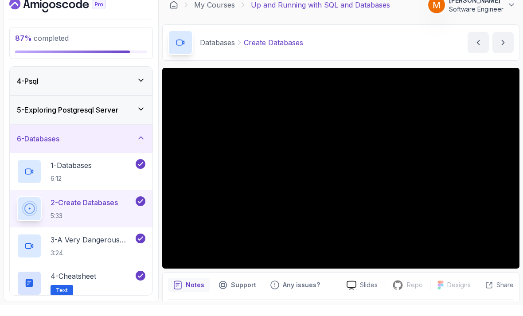
click at [37, 136] on div "6 - Databases" at bounding box center [81, 150] width 143 height 28
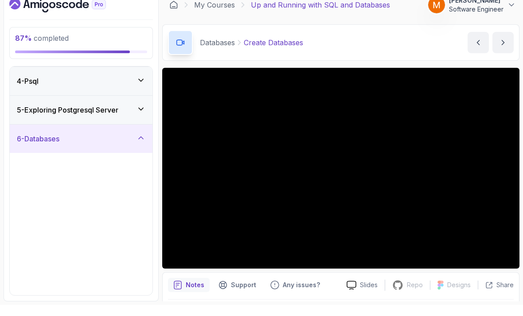
scroll to position [0, 0]
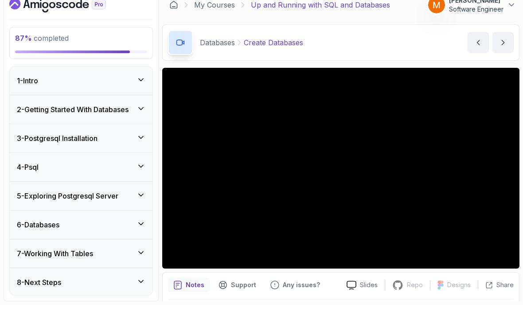
click at [47, 250] on div "7 - Working With Tables" at bounding box center [81, 264] width 143 height 28
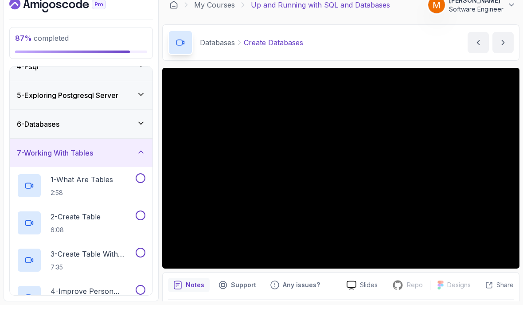
scroll to position [101, 0]
click at [66, 199] on p "2:58" at bounding box center [81, 203] width 62 height 9
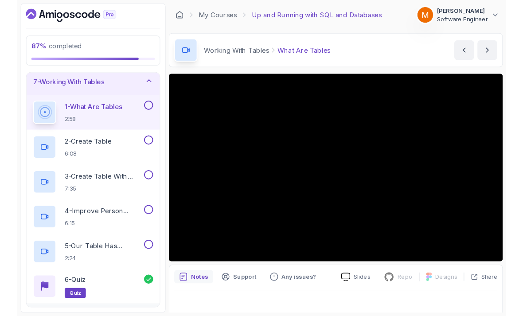
scroll to position [6, 0]
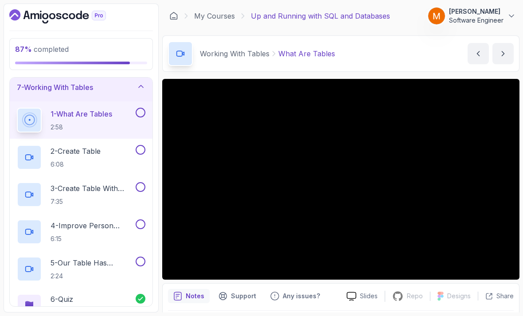
click at [141, 109] on button at bounding box center [141, 113] width 10 height 10
click at [79, 146] on p "2 - Create Table" at bounding box center [75, 151] width 50 height 11
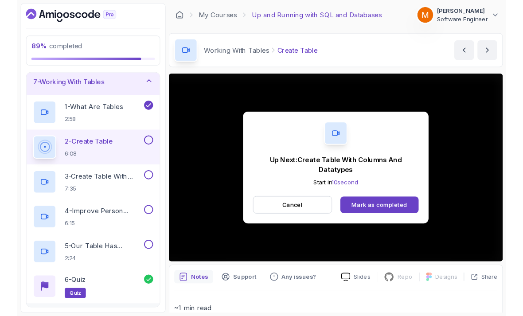
scroll to position [6, 0]
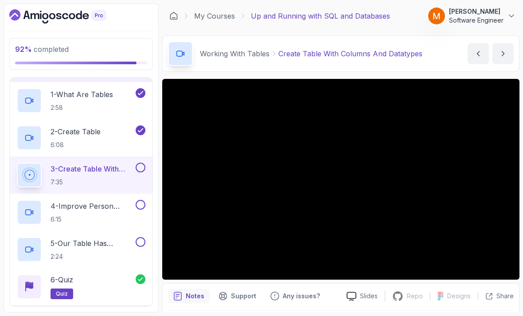
scroll to position [196, 0]
click at [89, 252] on p "2:24" at bounding box center [91, 256] width 83 height 9
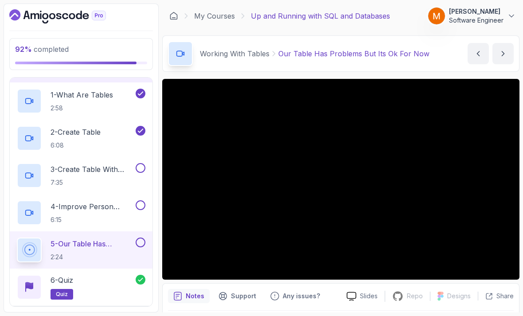
click at [63, 165] on p "3 - Create Table With Columns And Datatypes" at bounding box center [91, 169] width 83 height 11
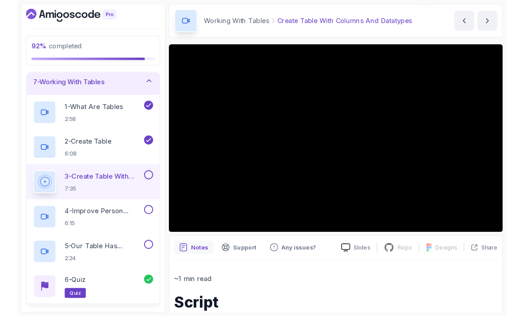
scroll to position [6, 0]
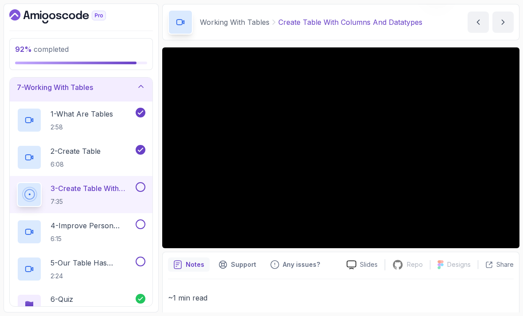
click at [143, 184] on button at bounding box center [141, 187] width 10 height 10
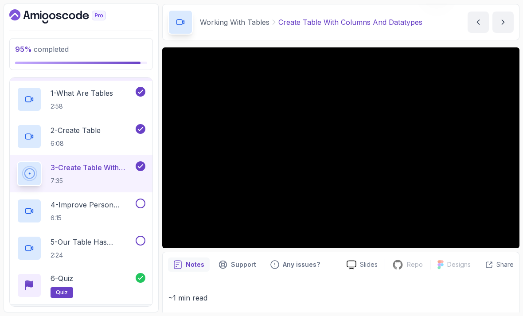
scroll to position [196, 0]
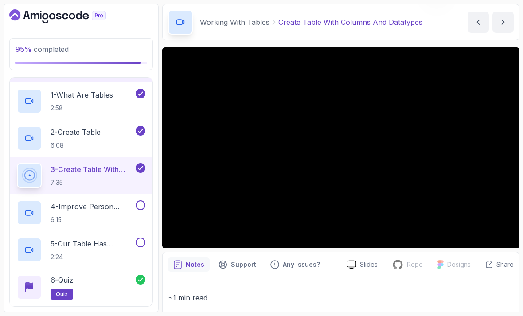
click at [81, 202] on p "4 - Improve Person Table" at bounding box center [91, 206] width 83 height 11
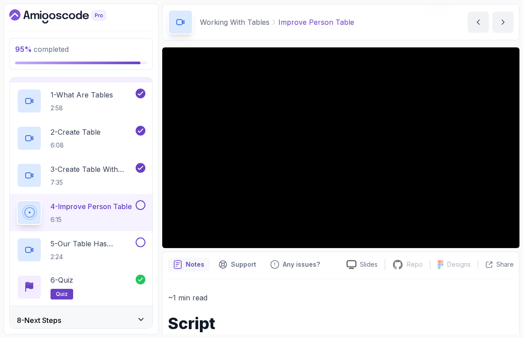
scroll to position [177, 0]
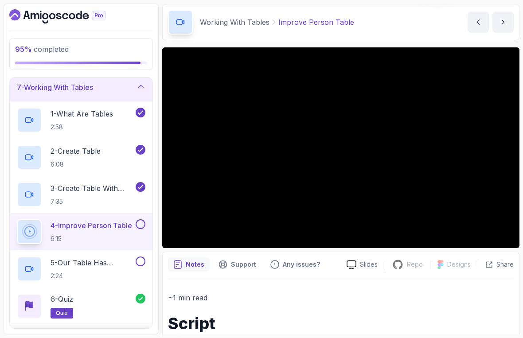
click at [377, 315] on html "95 % completed 1 - Intro 2 - Getting Started With Databases 3 - Postgresql Inst…" at bounding box center [261, 169] width 523 height 338
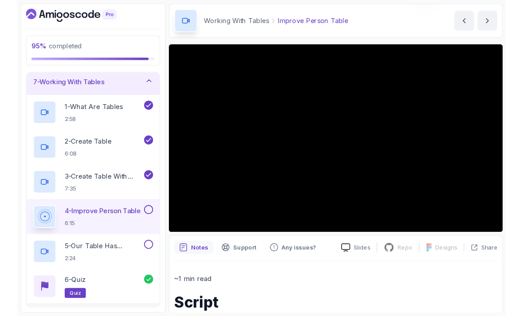
scroll to position [6, 0]
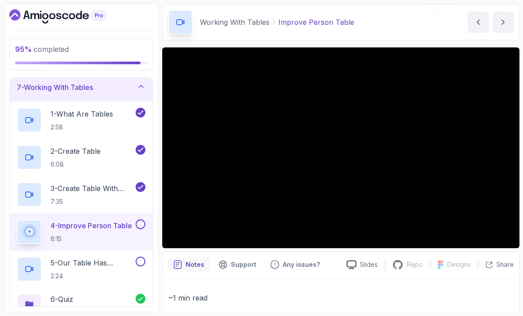
click at [139, 219] on button at bounding box center [141, 224] width 10 height 10
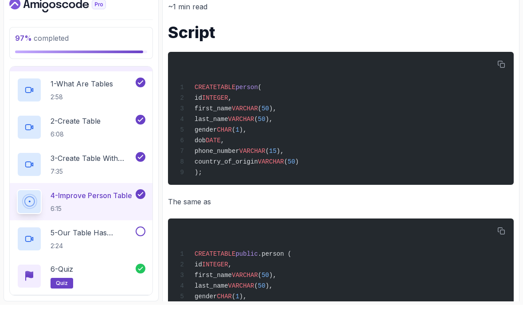
scroll to position [312, 0]
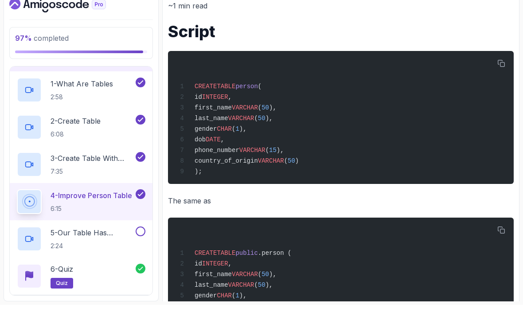
click at [107, 238] on p "5 - Our Table Has Problems But Its Ok For Now" at bounding box center [91, 243] width 83 height 11
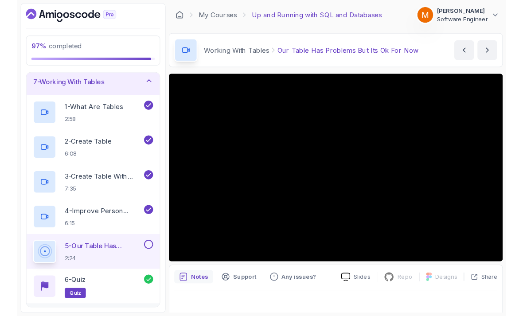
scroll to position [6, 0]
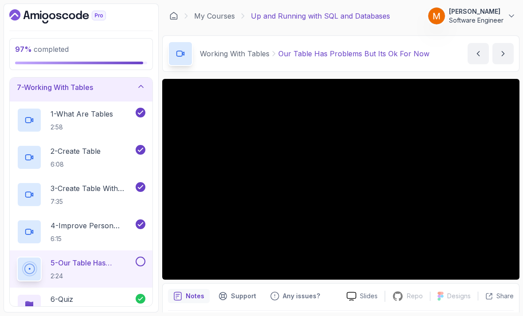
click at [139, 256] on button at bounding box center [141, 261] width 10 height 10
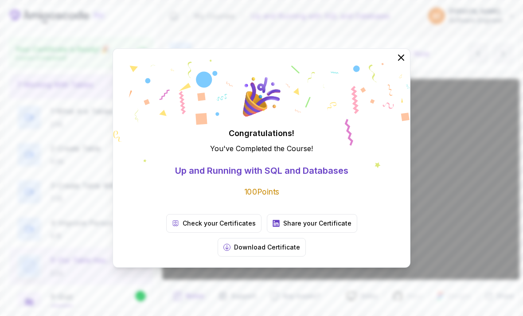
click at [397, 63] on icon at bounding box center [401, 57] width 11 height 11
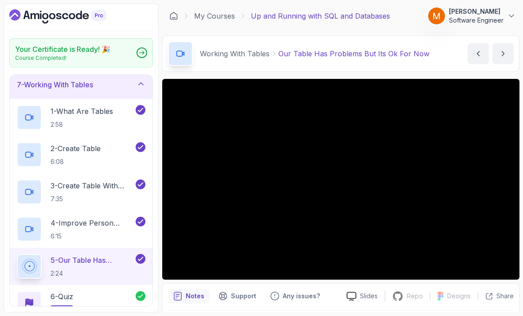
scroll to position [0, 0]
click at [199, 20] on link "My Courses" at bounding box center [214, 16] width 41 height 11
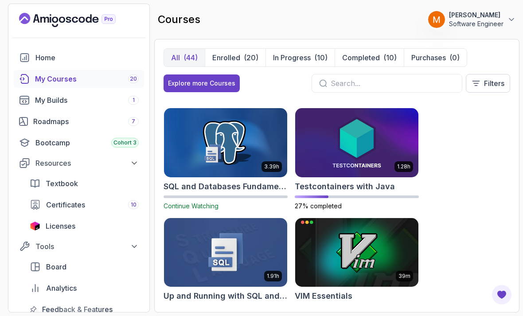
scroll to position [2184, 0]
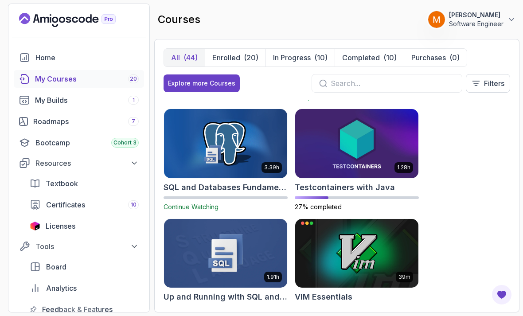
click at [314, 190] on h2 "Testcontainers with Java" at bounding box center [345, 187] width 100 height 12
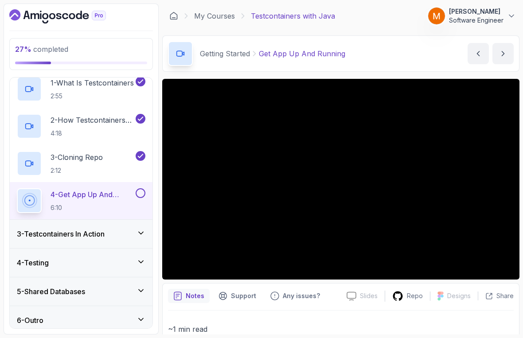
scroll to position [45, 0]
